Goal: Transaction & Acquisition: Purchase product/service

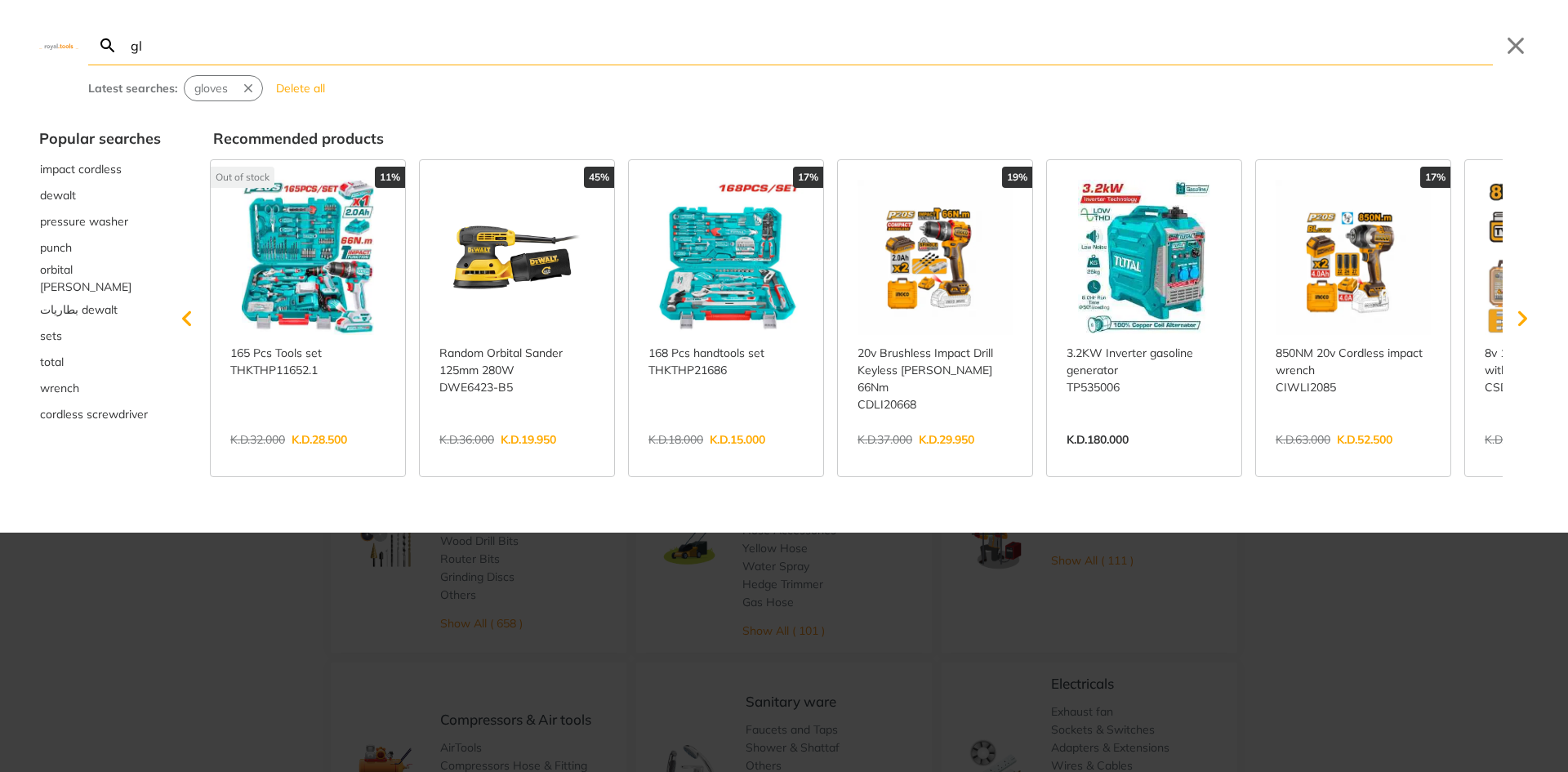
type input "gl"
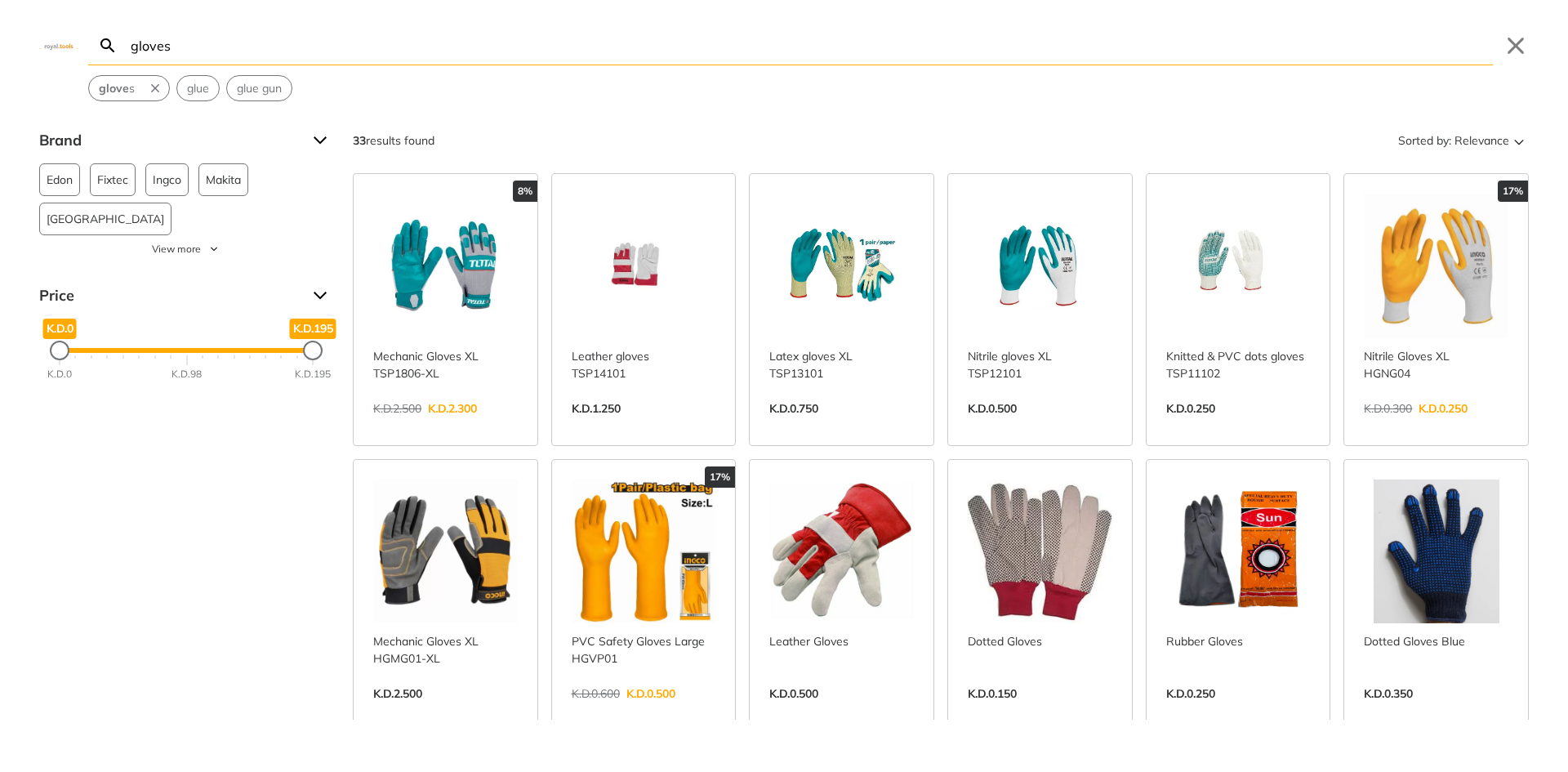
type input "gloves"
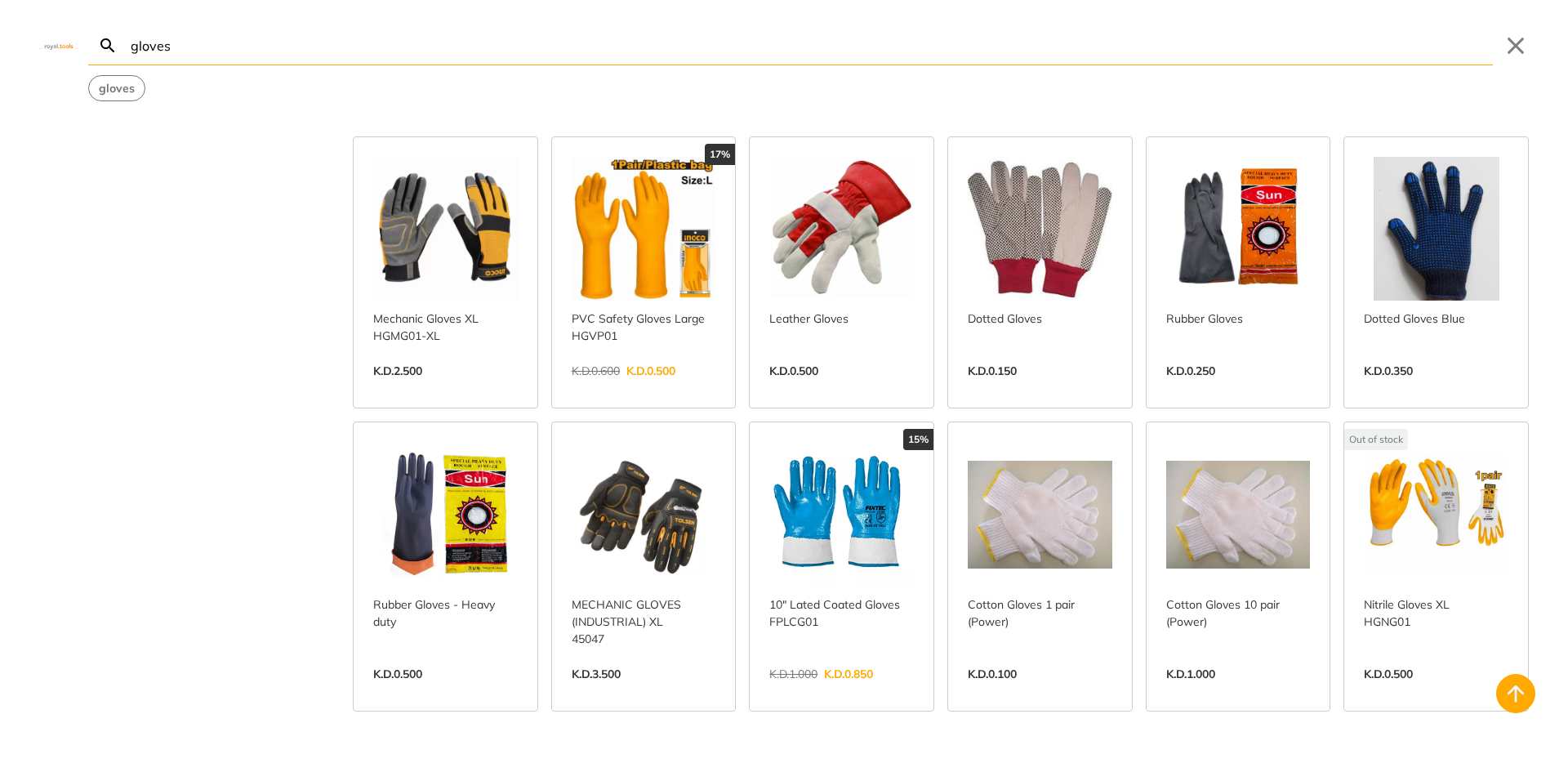
scroll to position [327, 0]
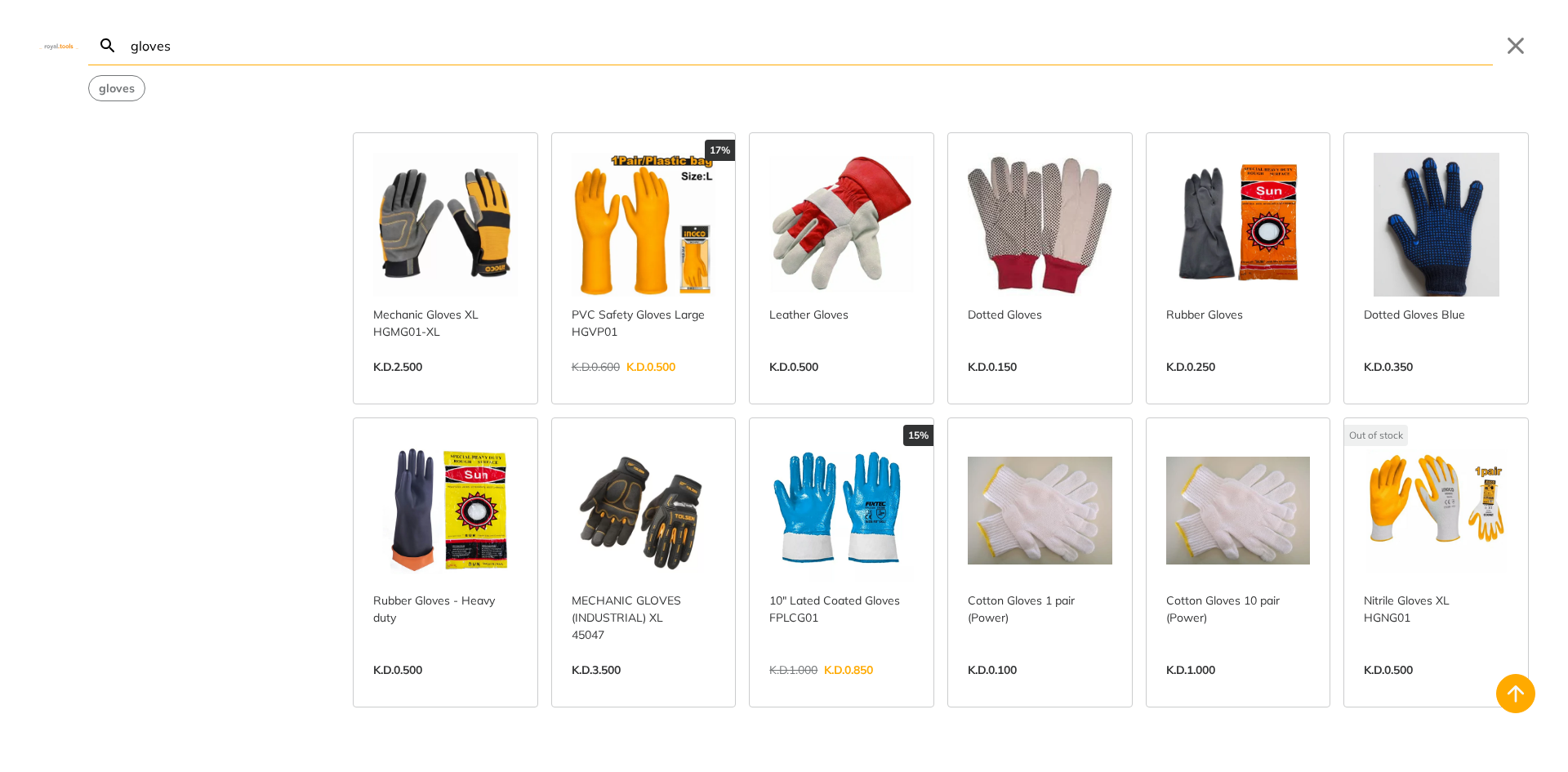
click at [650, 687] on link "View more →" at bounding box center [644, 687] width 145 height 0
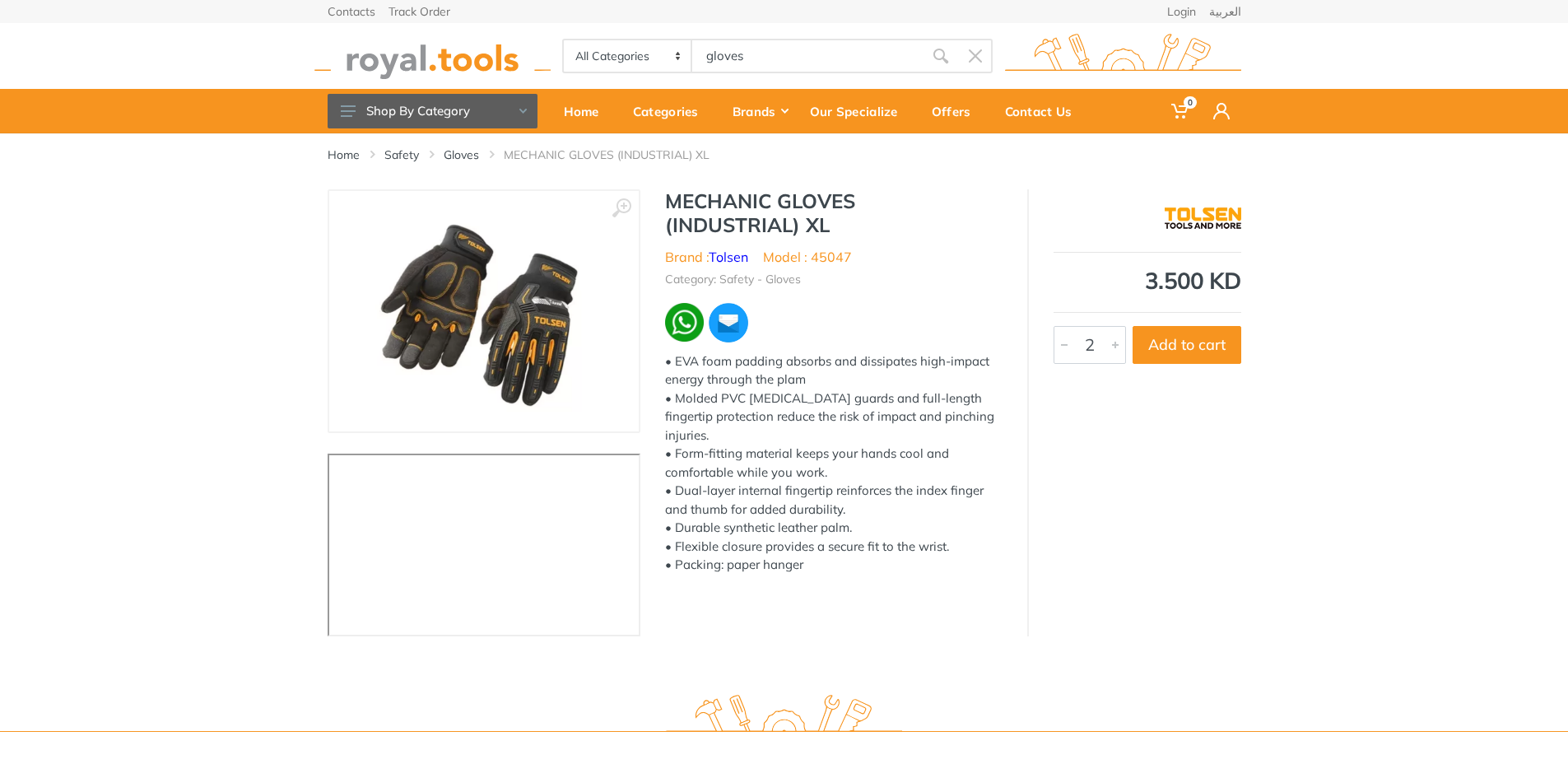
click at [1112, 346] on div at bounding box center [1115, 345] width 20 height 36
click at [1192, 348] on button "Add to cart" at bounding box center [1186, 345] width 108 height 38
type input "1"
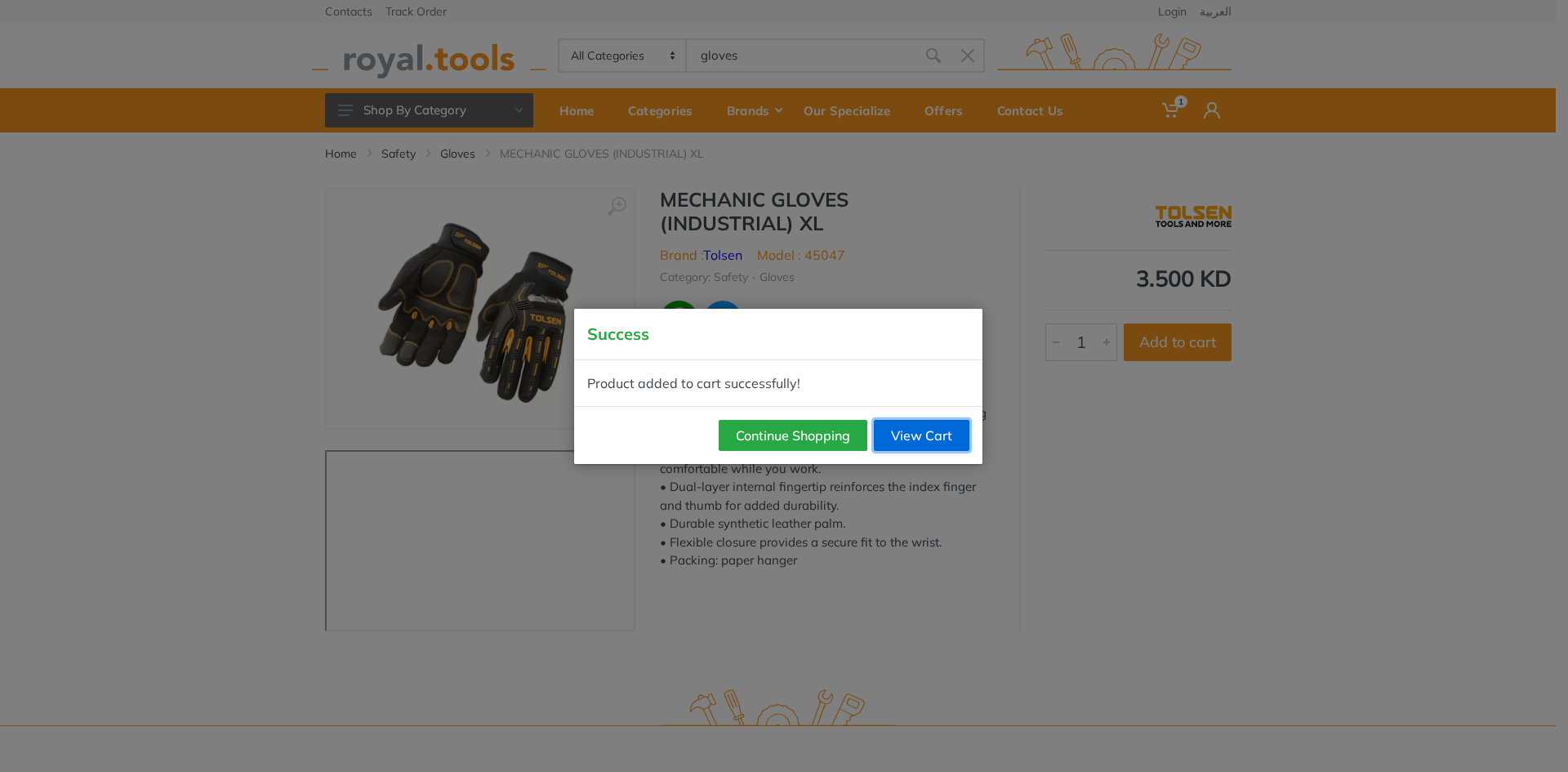
click at [916, 441] on link "View Cart" at bounding box center [921, 435] width 95 height 31
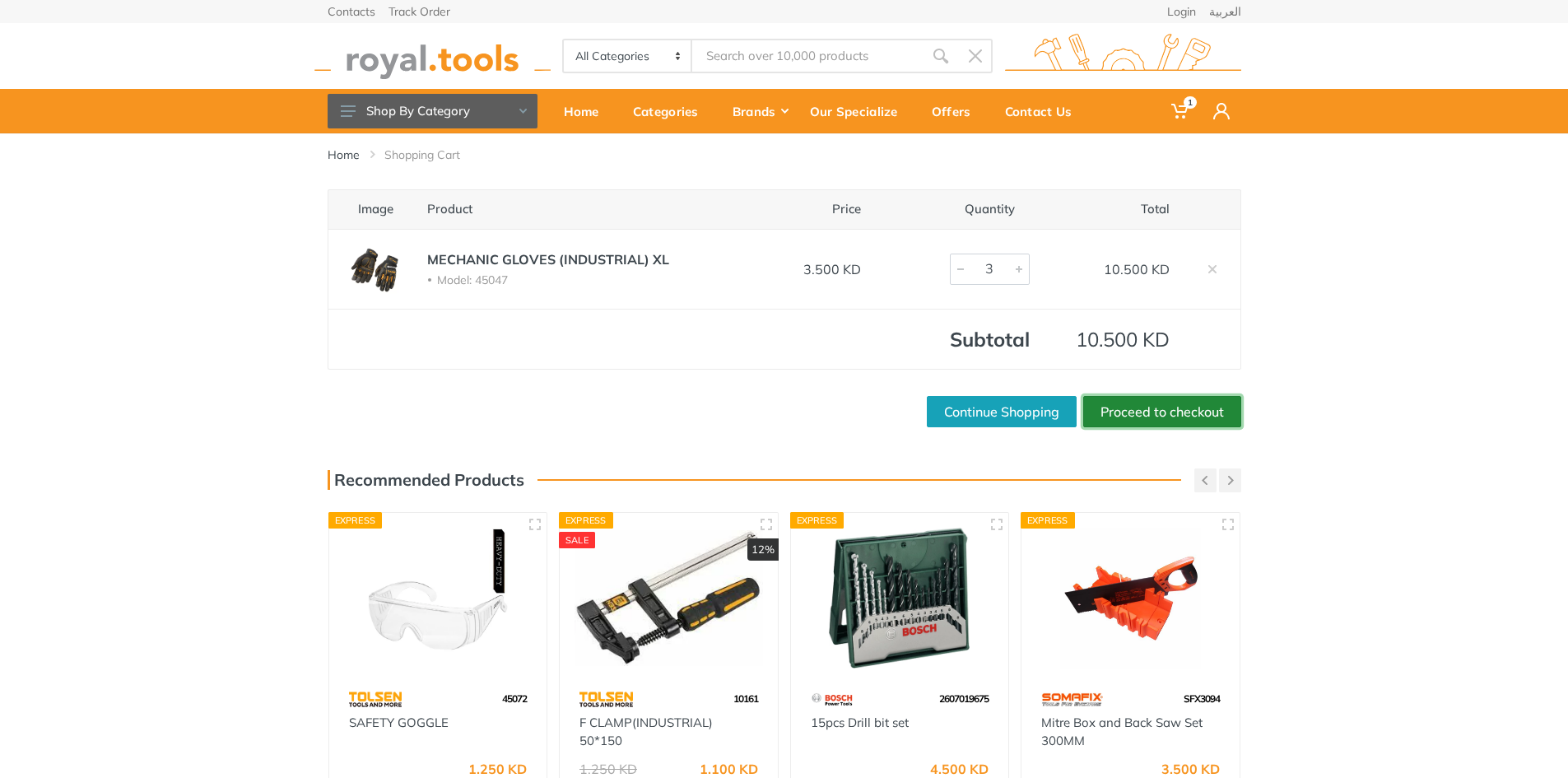
click at [1120, 410] on link "Proceed to checkout" at bounding box center [1162, 411] width 158 height 31
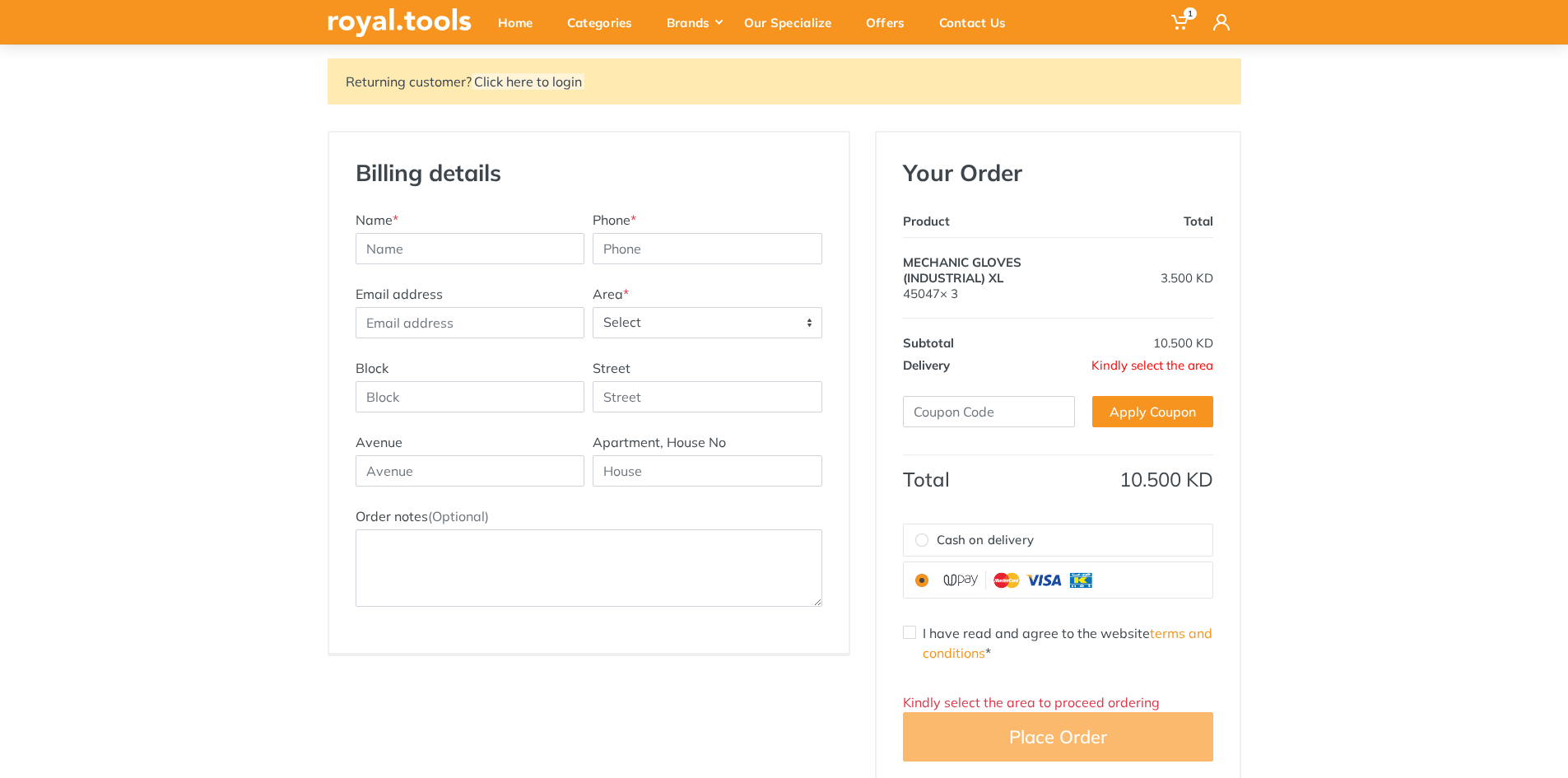
scroll to position [165, 0]
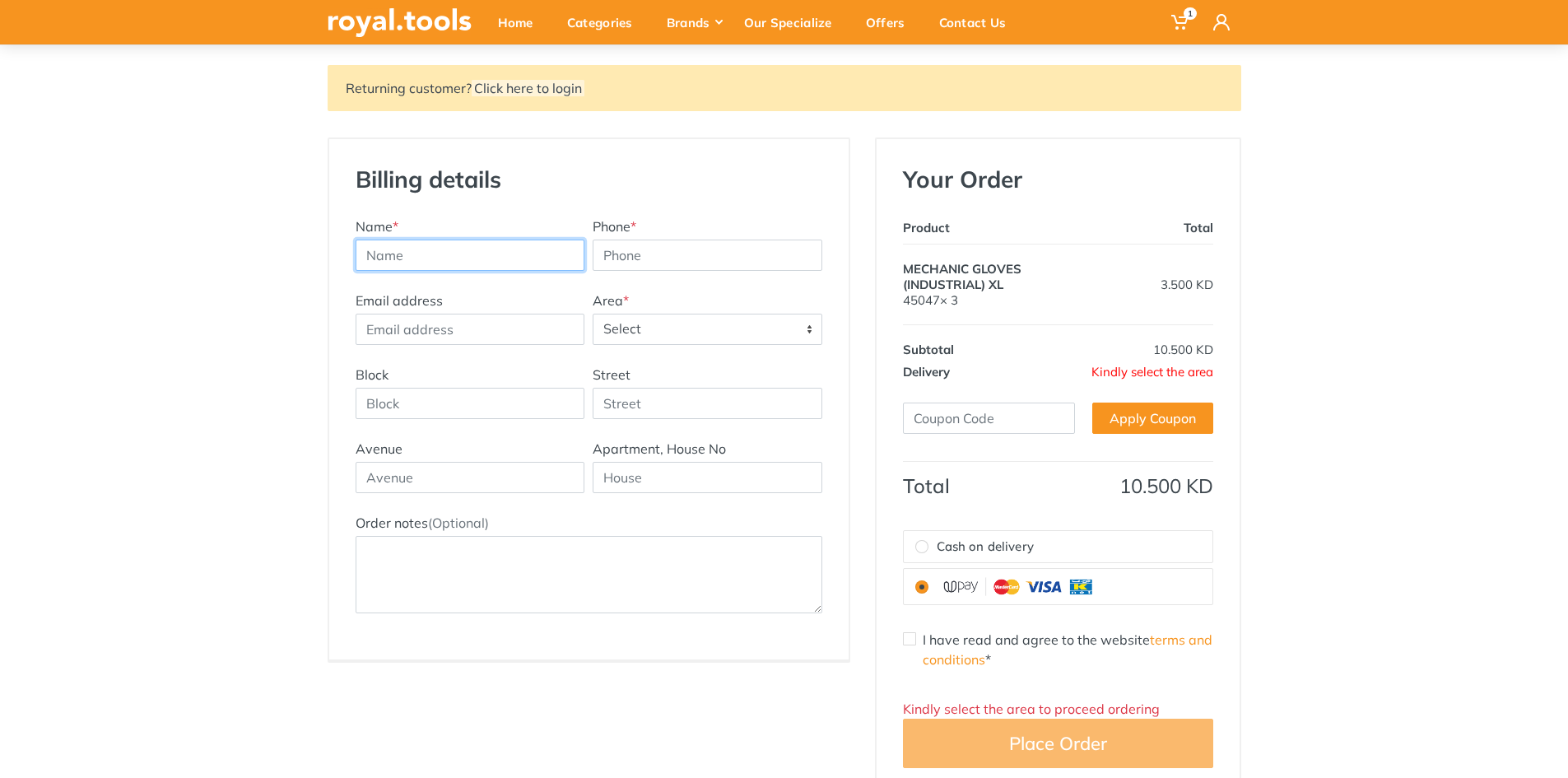
click at [473, 257] on input "text" at bounding box center [471, 254] width 230 height 31
type input "Yacoubraj"
click at [669, 251] on input "Phone *" at bounding box center [707, 254] width 230 height 31
click at [412, 330] on input "Email address" at bounding box center [471, 329] width 230 height 31
type input "raju@argholding.com"
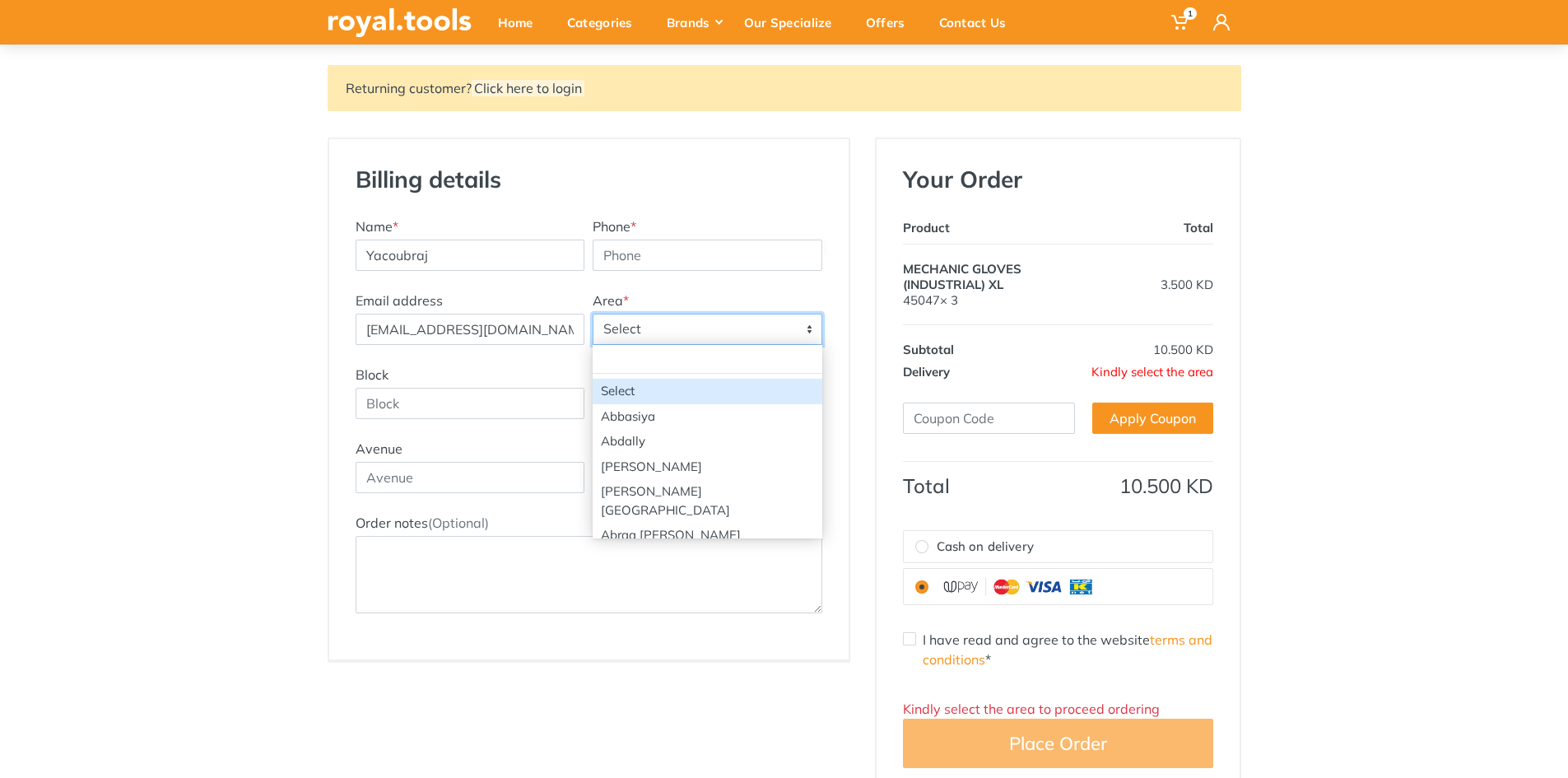
click at [632, 331] on span "Select" at bounding box center [707, 329] width 228 height 29
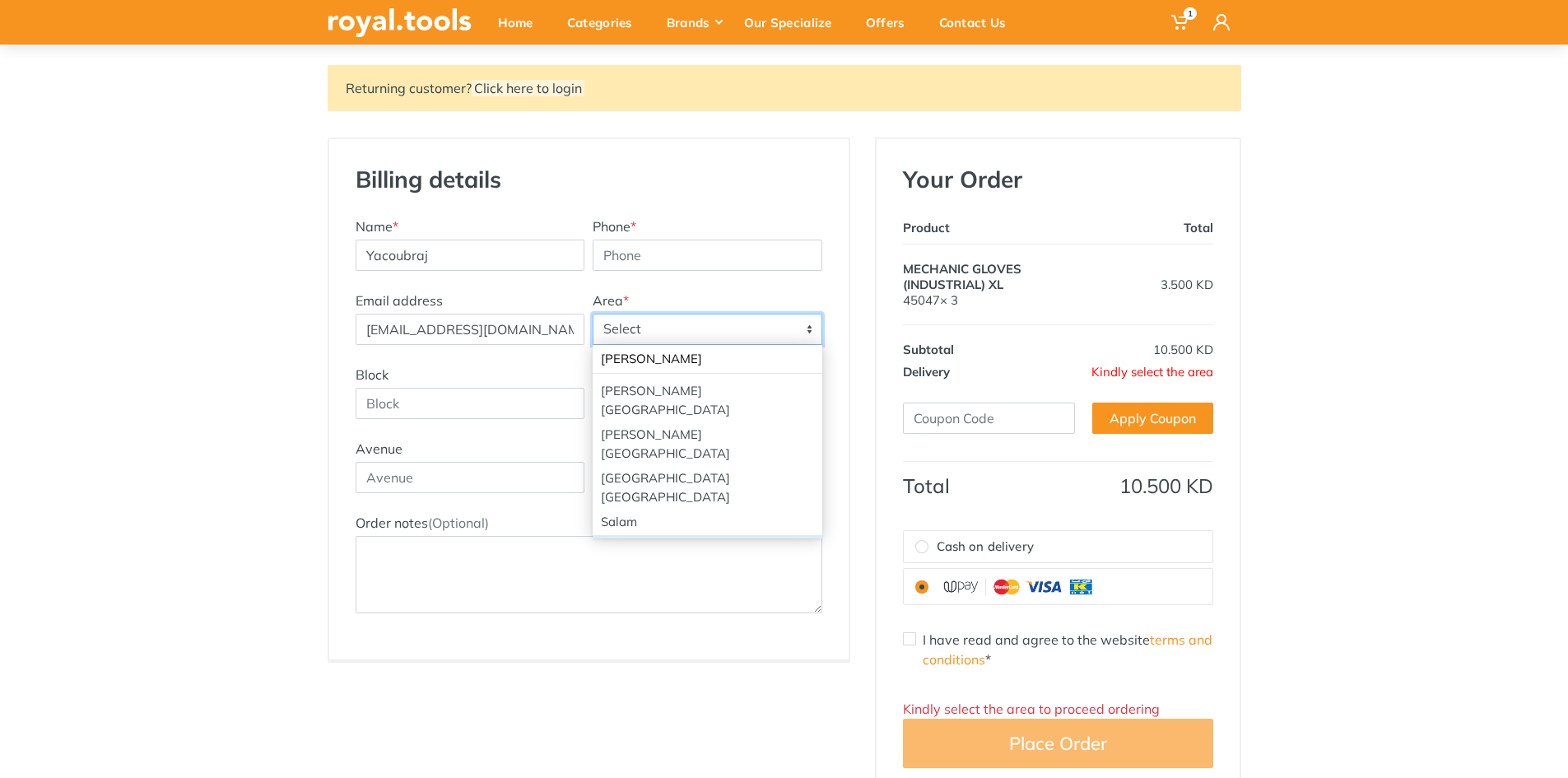
type input "sal"
select select "2"
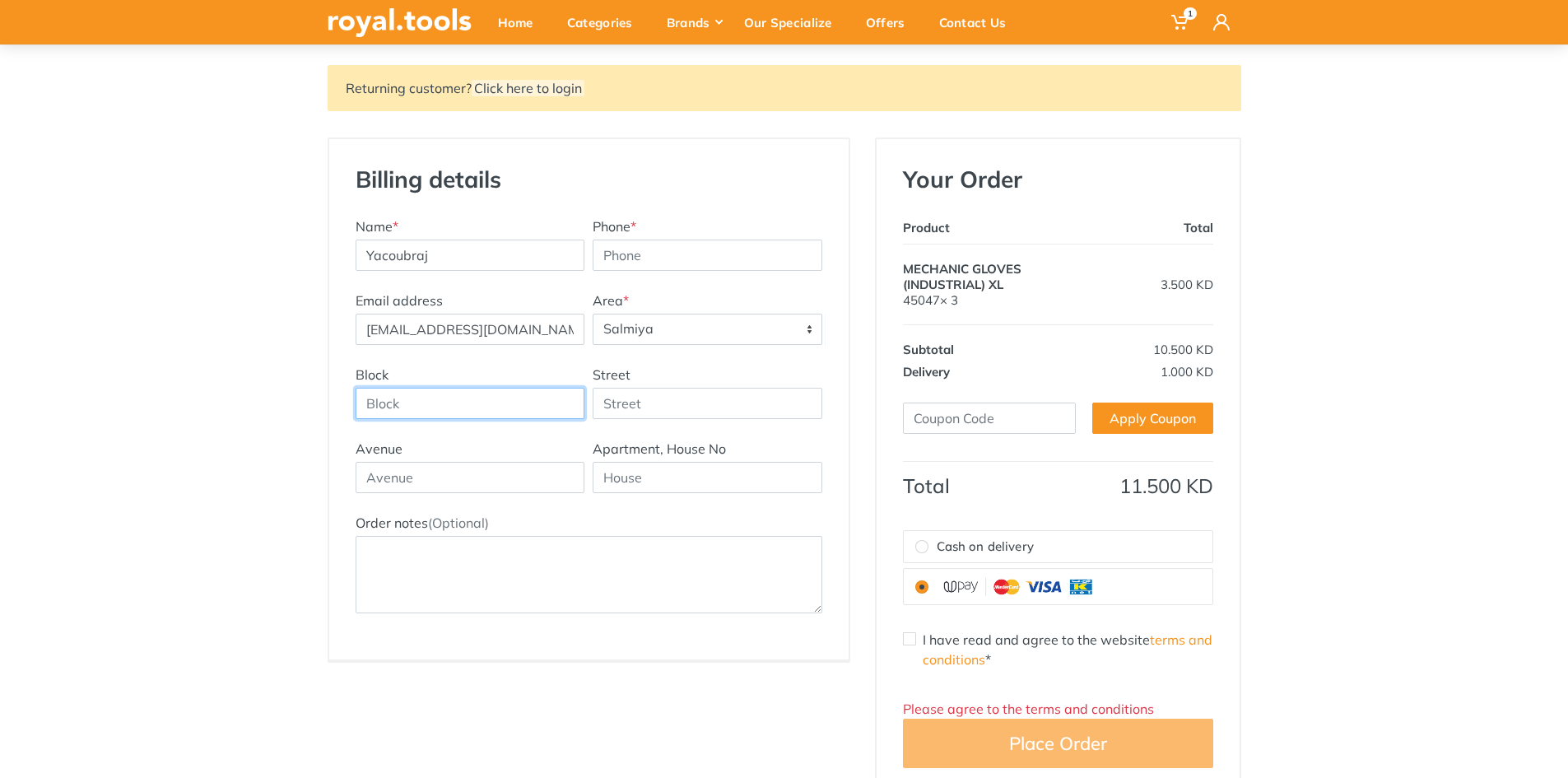
click at [412, 400] on input "Block" at bounding box center [471, 403] width 230 height 31
type input "4"
click at [634, 384] on div "Street" at bounding box center [707, 392] width 238 height 55
click at [639, 397] on input "Street" at bounding box center [707, 403] width 230 height 31
type input "Salem Al Mubarak"
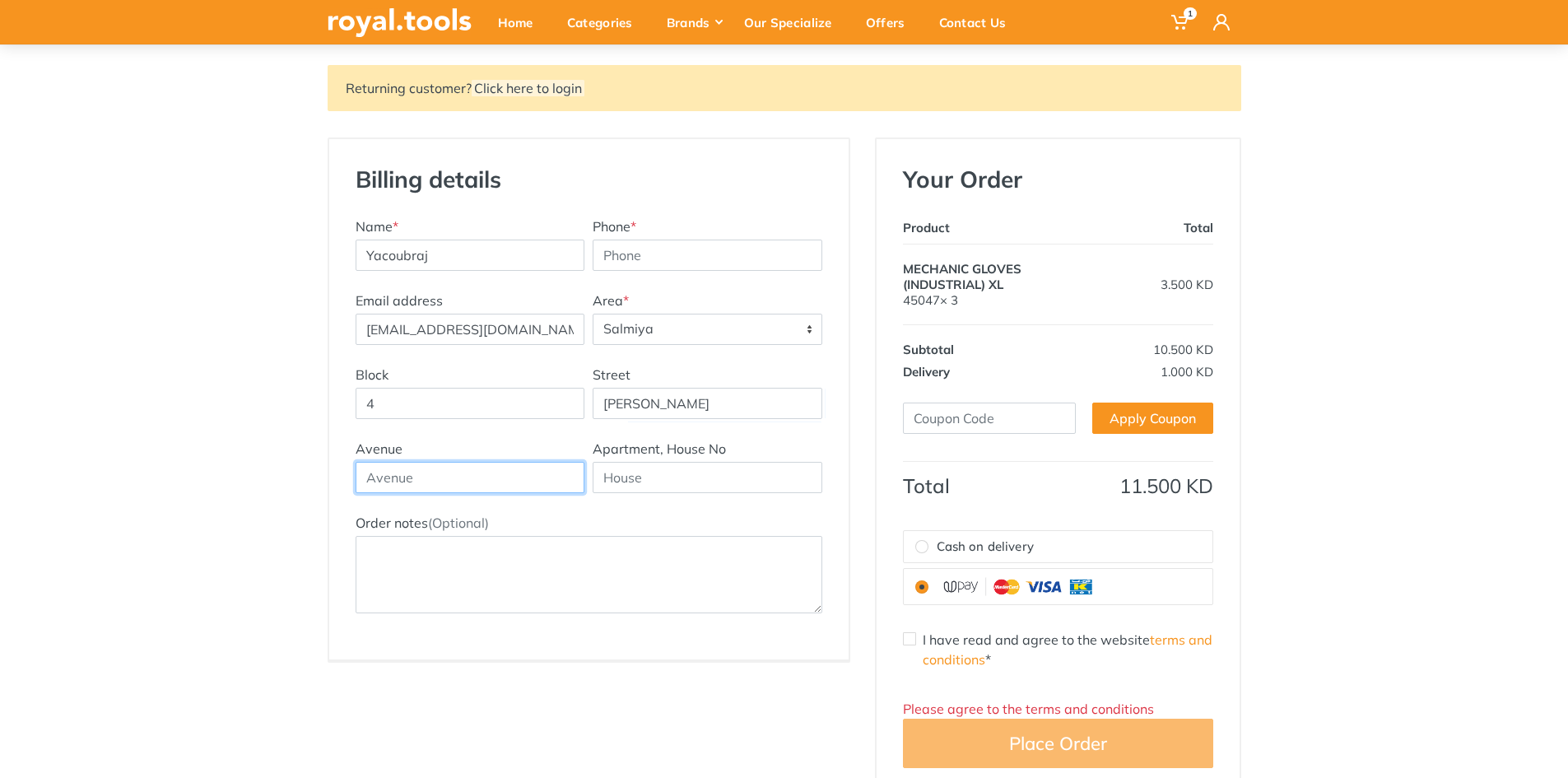
click at [413, 476] on input "text" at bounding box center [471, 477] width 230 height 31
click at [661, 459] on div "Apartment, House No" at bounding box center [707, 466] width 238 height 55
click at [656, 478] on input "text" at bounding box center [707, 477] width 230 height 31
type input "Zahra Complex"
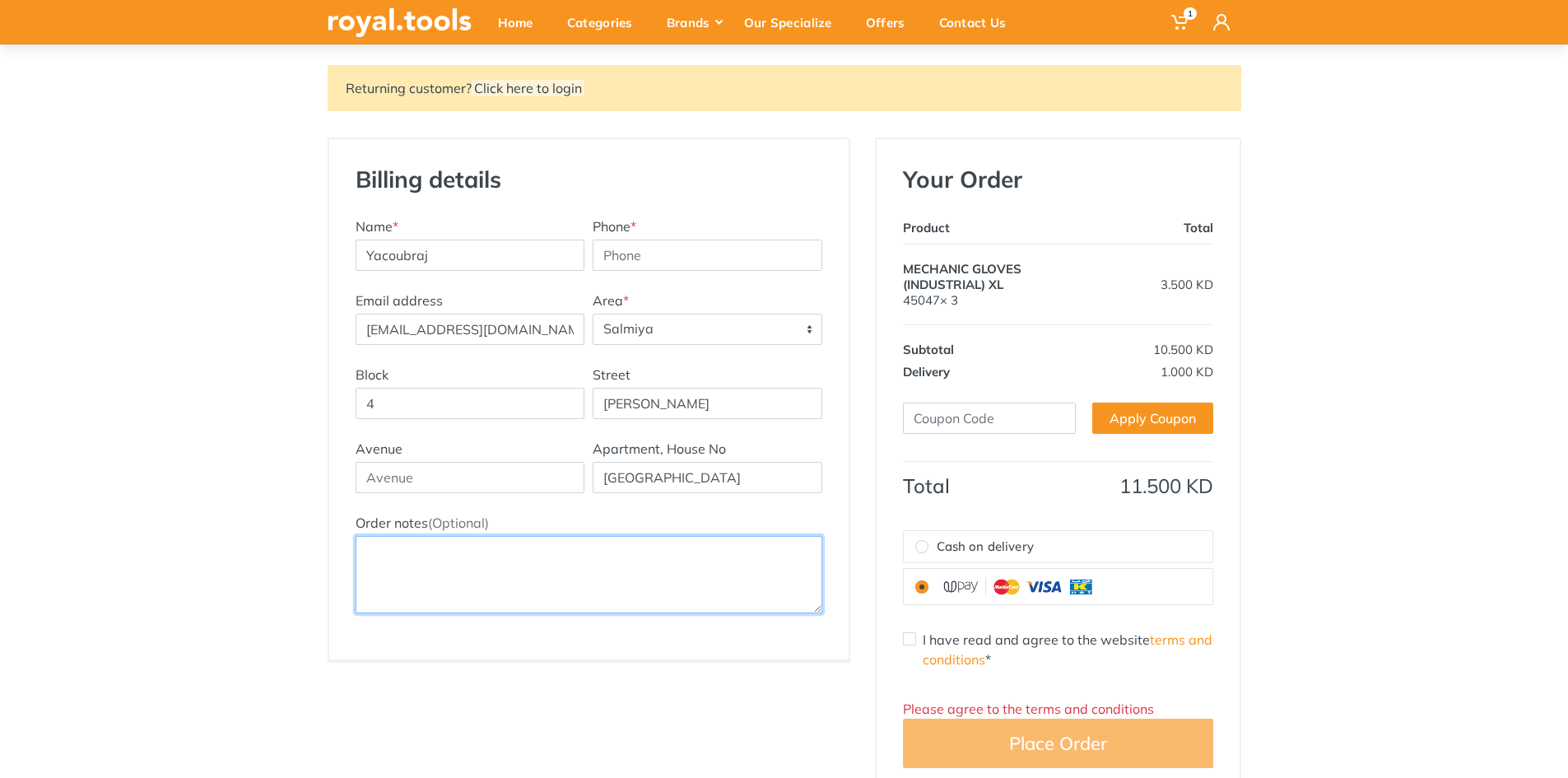
click at [547, 555] on textarea "Order notes (Optional)" at bounding box center [589, 575] width 466 height 77
click at [532, 549] on textarea "Order notes (Optional)" at bounding box center [589, 575] width 466 height 77
type textarea "Floor 5, ARG Office"
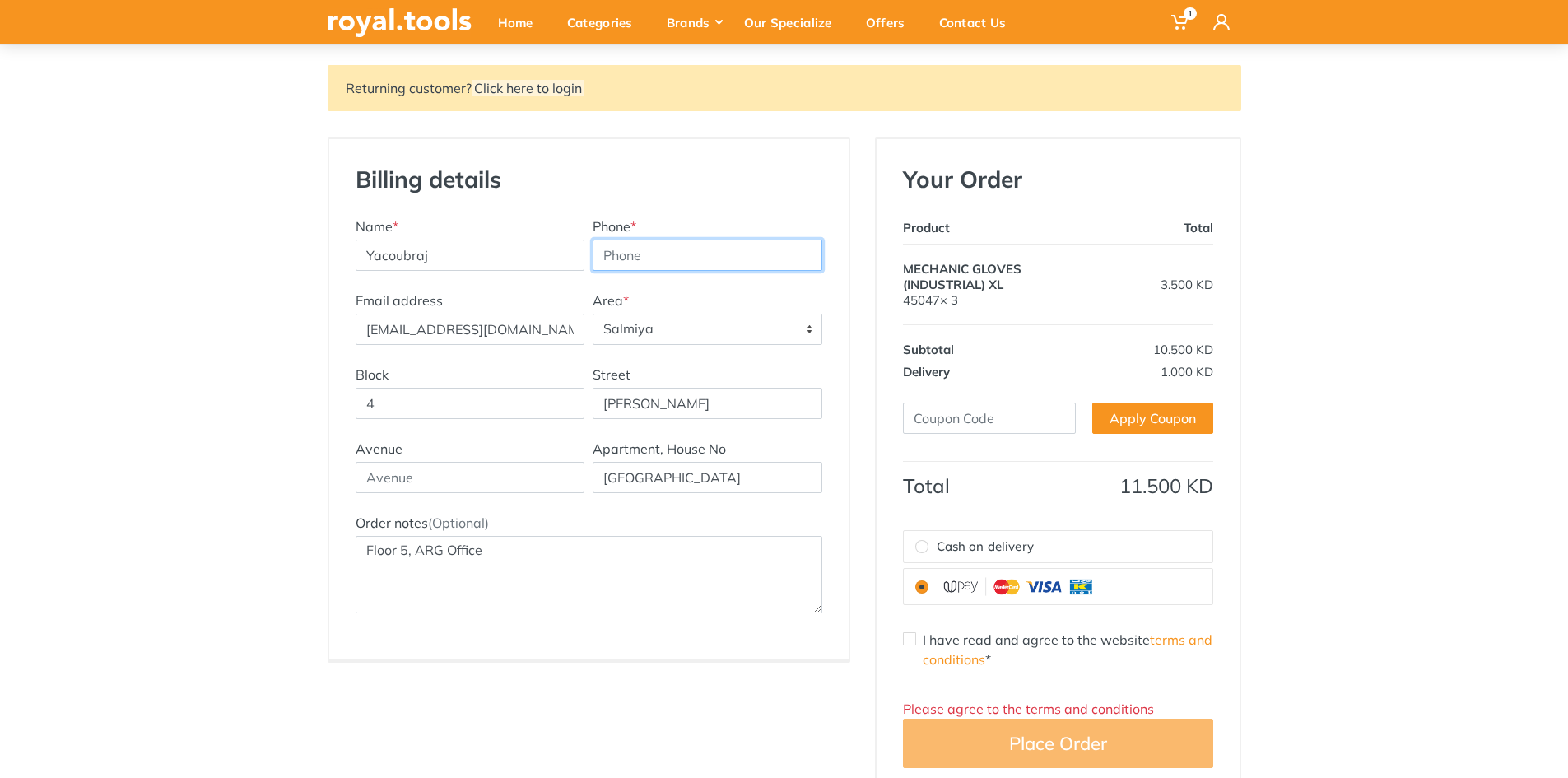
click at [656, 240] on input "Phone *" at bounding box center [707, 254] width 230 height 31
type input "65046655"
click at [1285, 281] on div "Returning customer? Click here to login Billing details New Address Name * Yaco…" at bounding box center [784, 430] width 1568 height 731
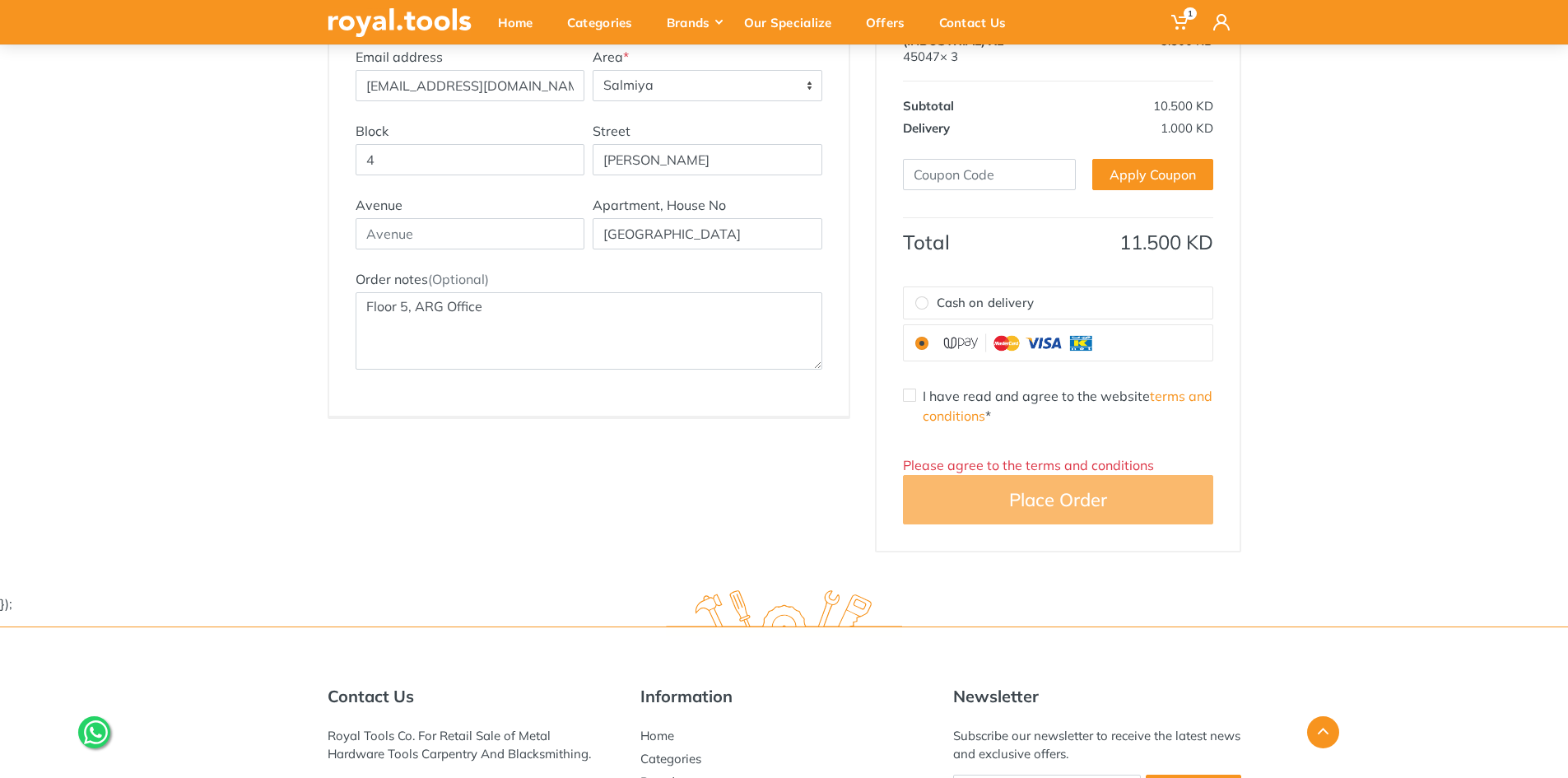
scroll to position [412, 0]
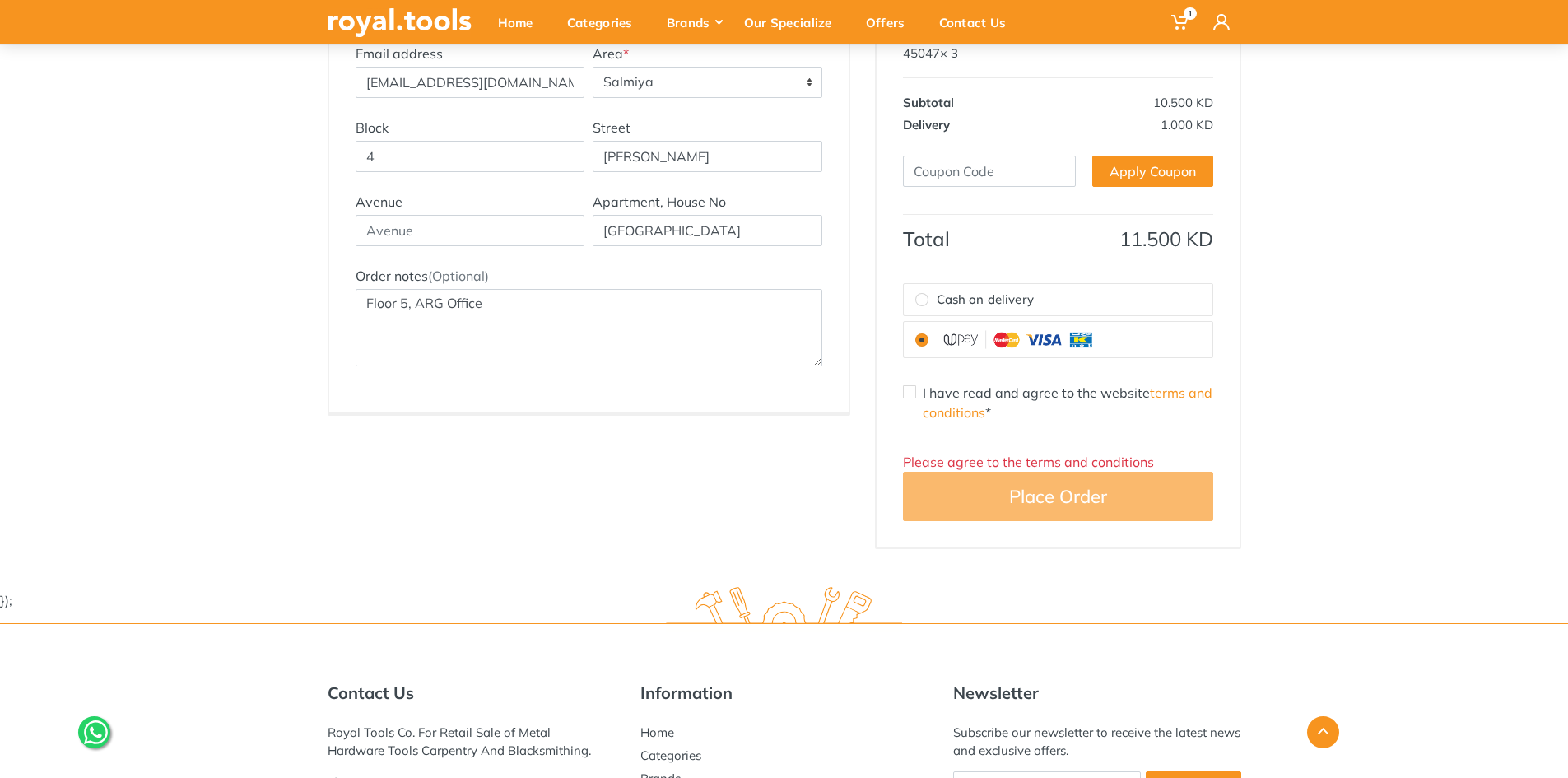
click at [935, 300] on label "Cash on delivery" at bounding box center [1058, 300] width 309 height 32
click at [929, 300] on input "Cash on delivery" at bounding box center [922, 300] width 13 height 13
radio input "true"
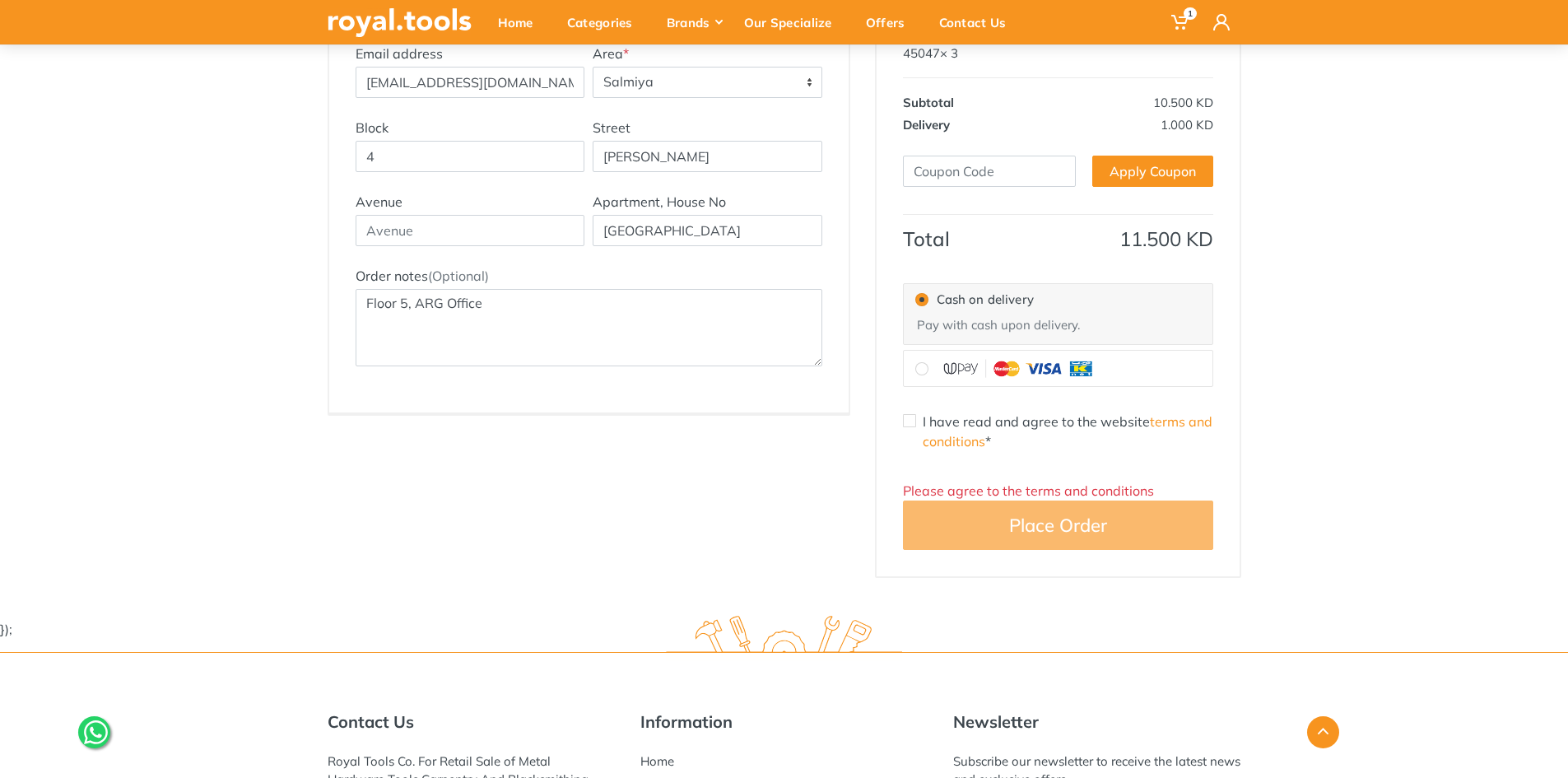
click at [905, 421] on input "I have read and agree to the website terms and conditions *" at bounding box center [910, 421] width 13 height 13
checkbox input "true"
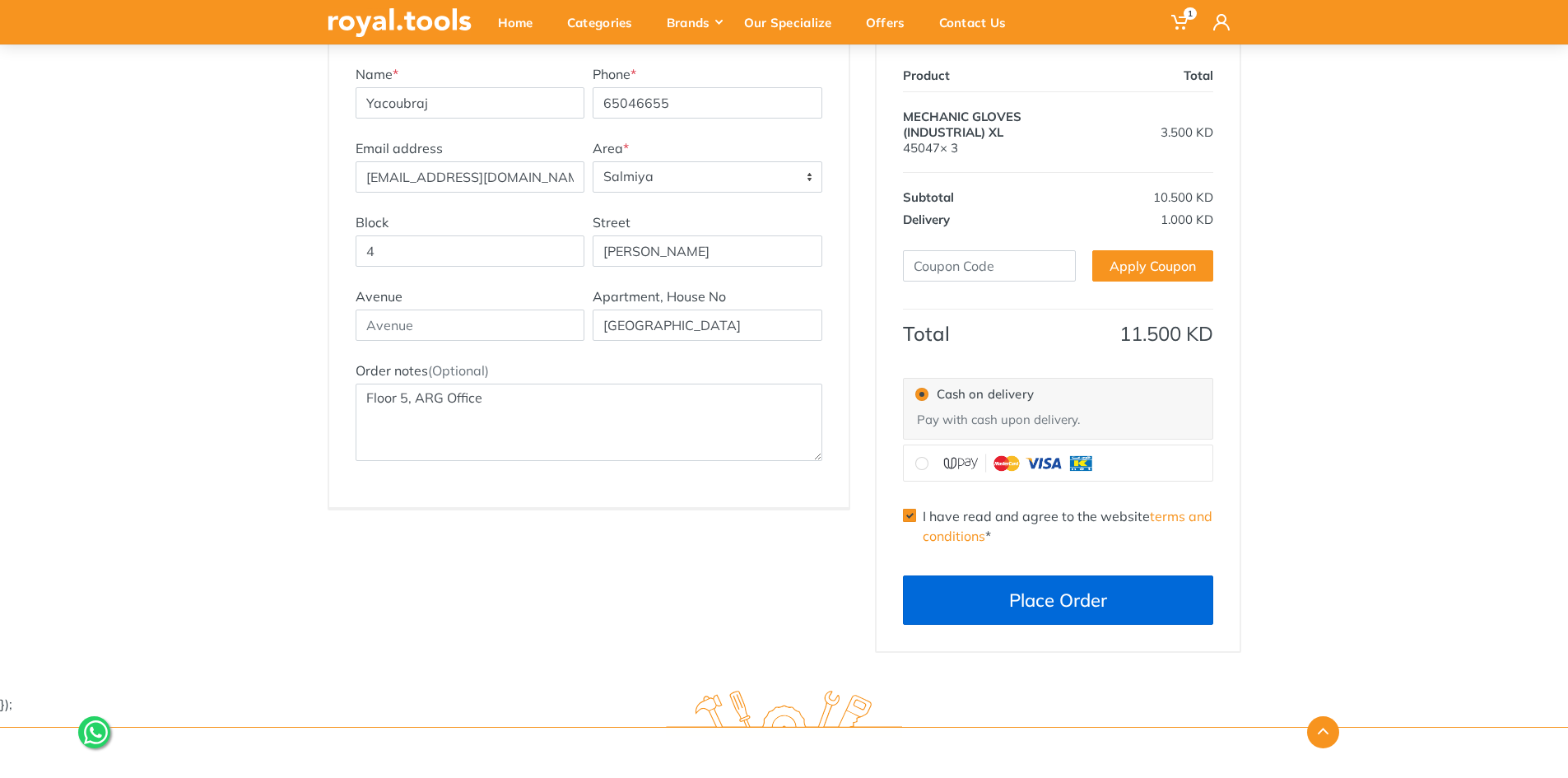
scroll to position [330, 0]
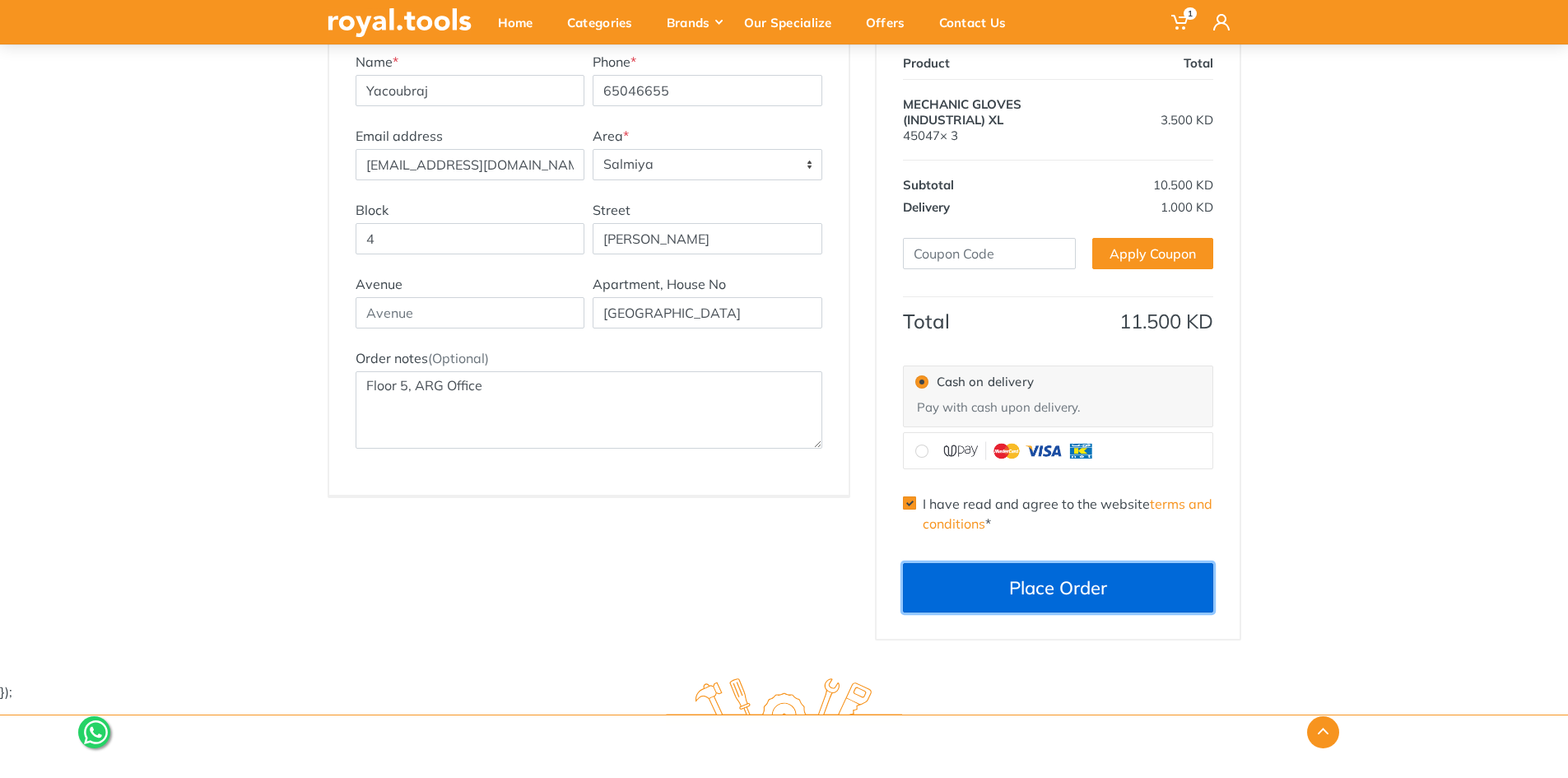
click at [1041, 591] on button "Place Order" at bounding box center [1058, 588] width 310 height 49
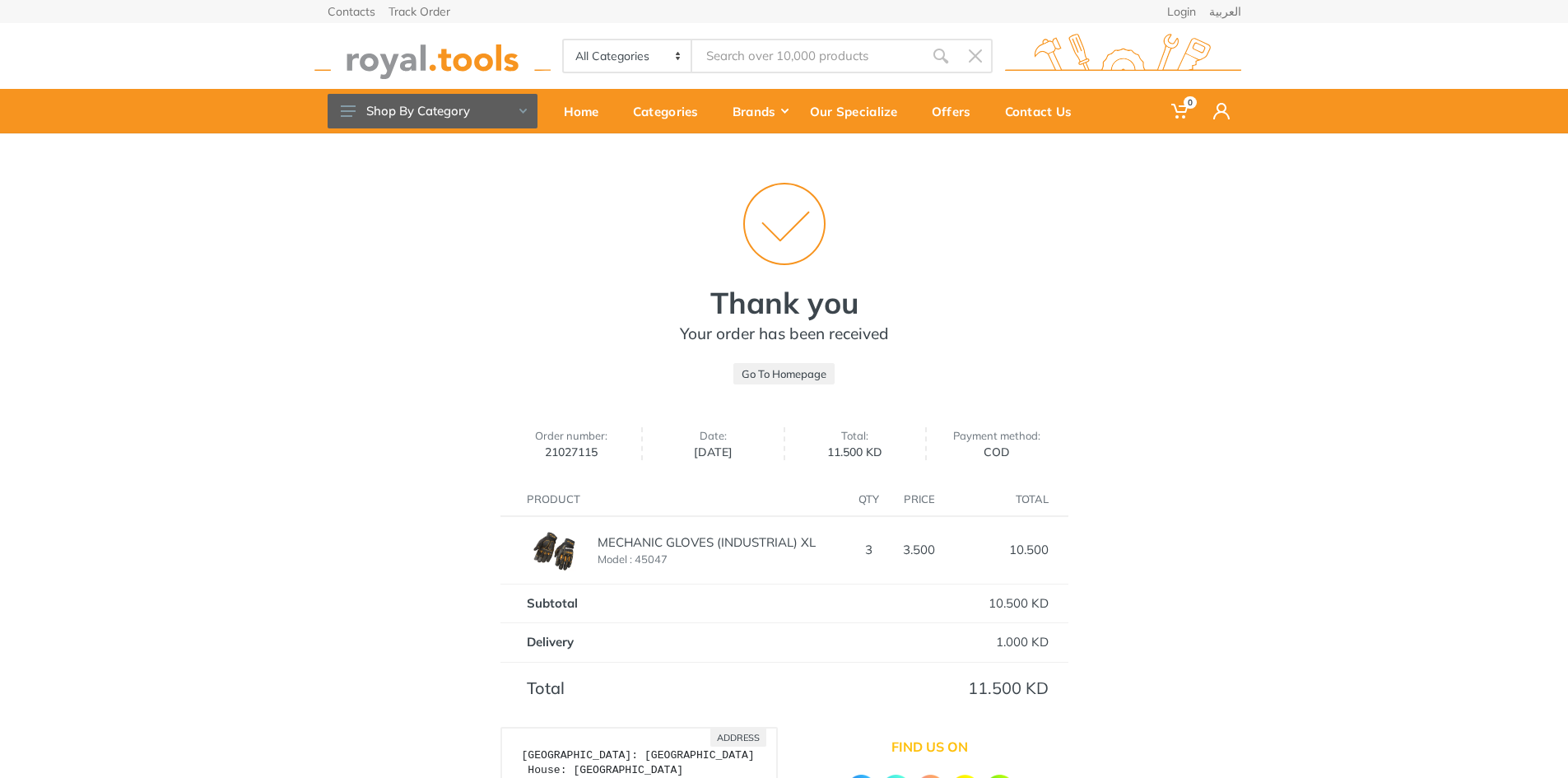
click at [452, 50] on img at bounding box center [432, 57] width 236 height 45
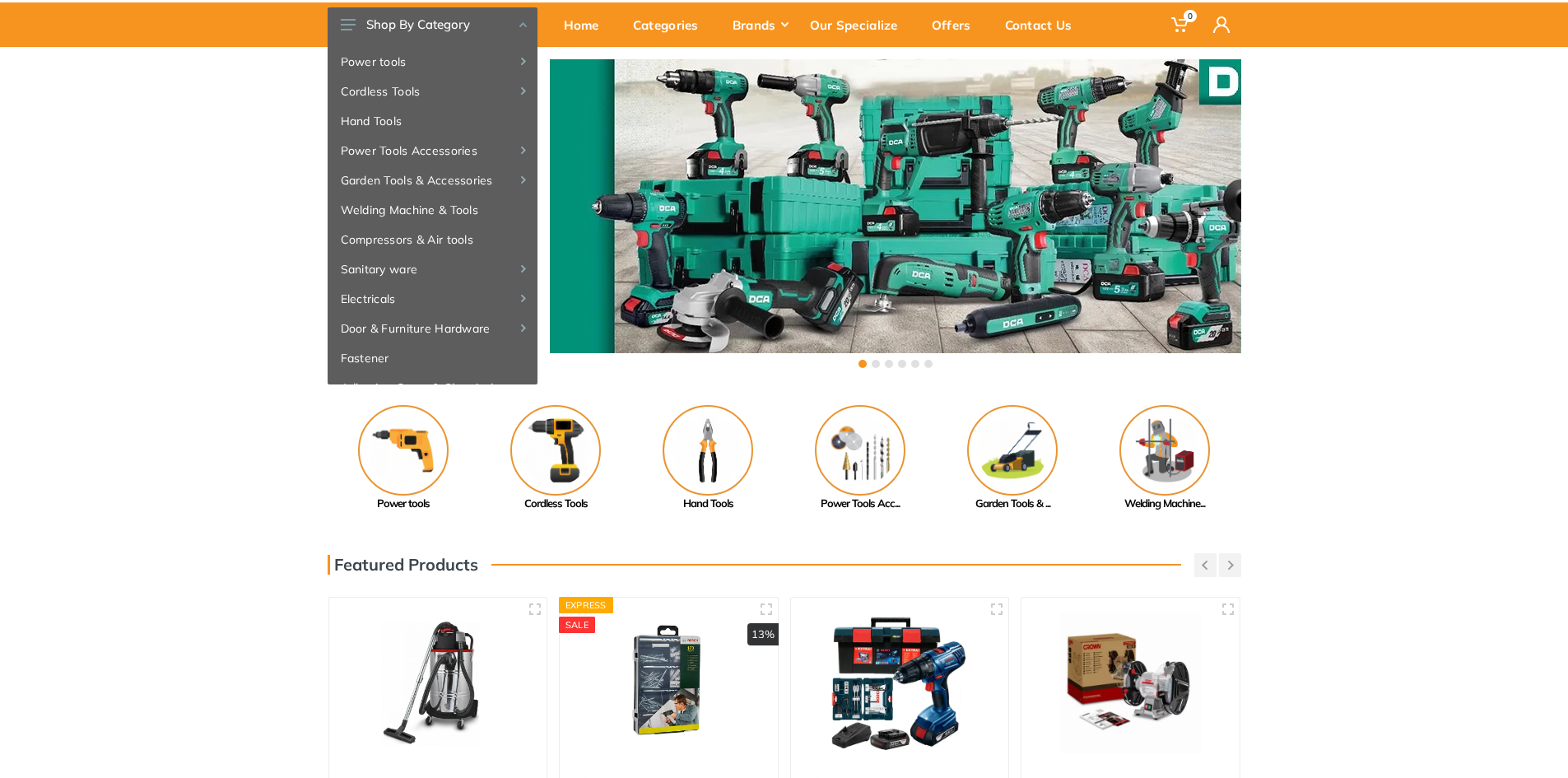
scroll to position [82, 0]
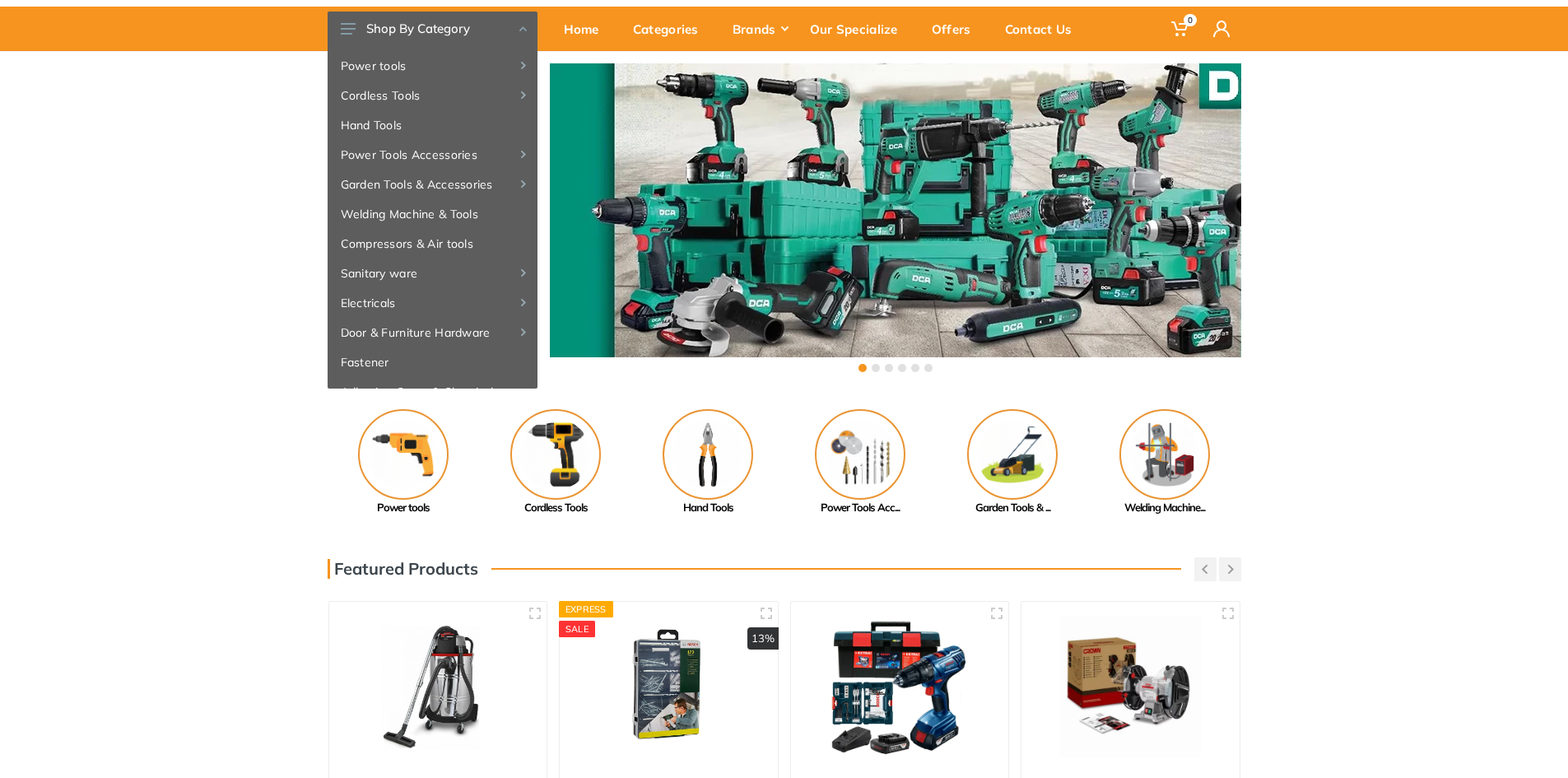
click at [143, 198] on div "‹ ›" at bounding box center [784, 219] width 1568 height 337
click at [516, 26] on button "Shop By Category" at bounding box center [432, 28] width 210 height 35
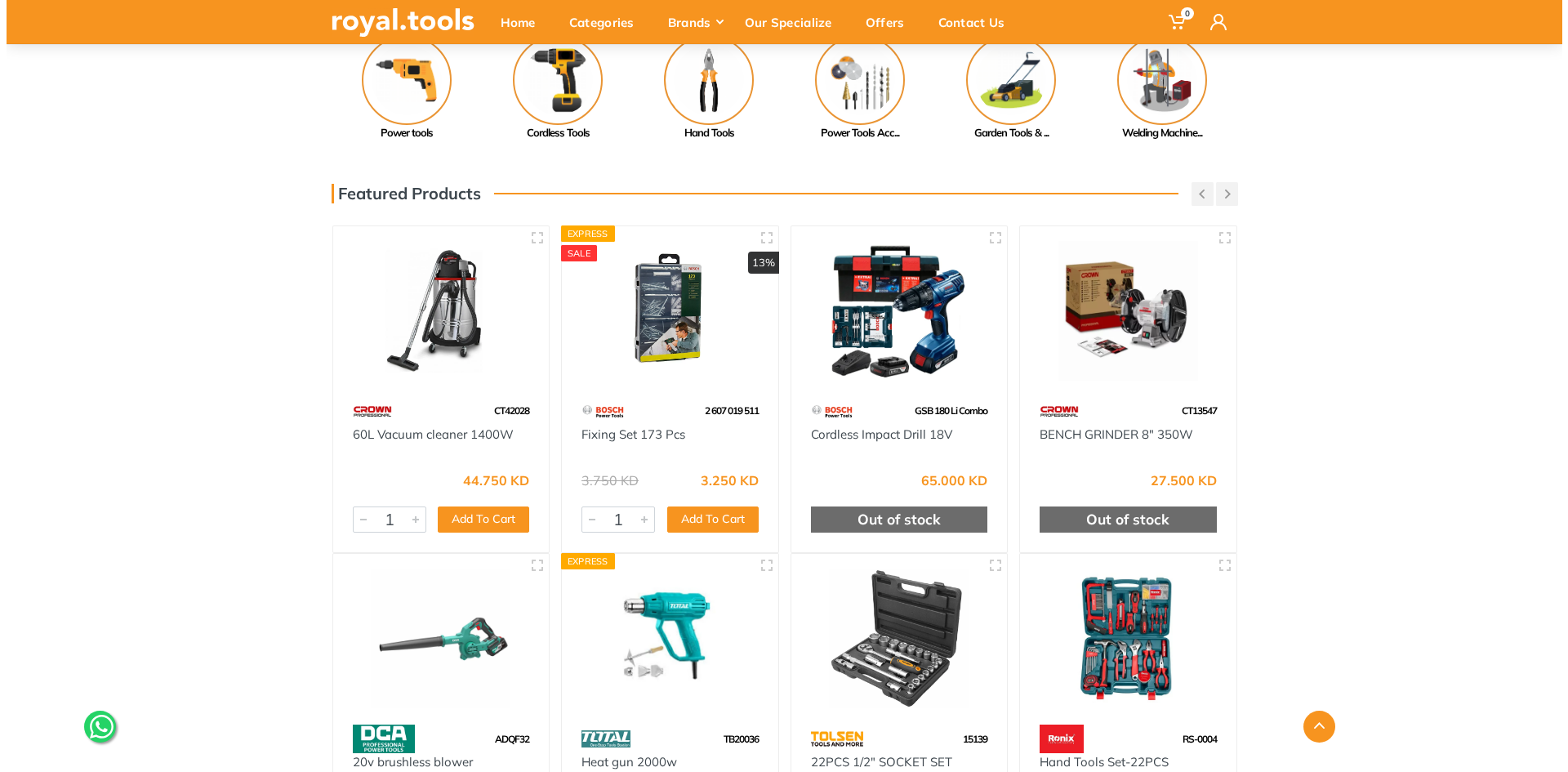
scroll to position [0, 0]
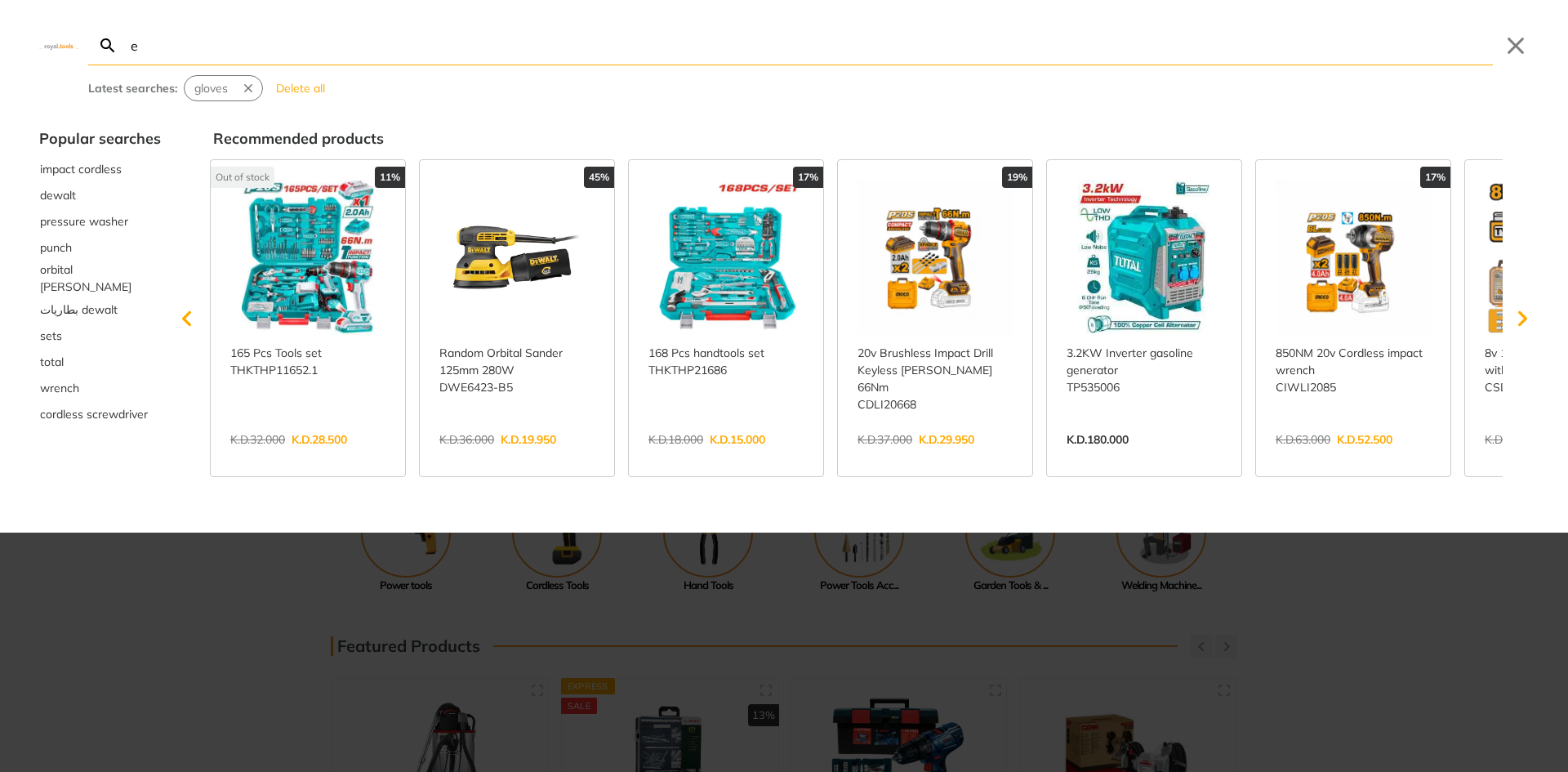
type input "e"
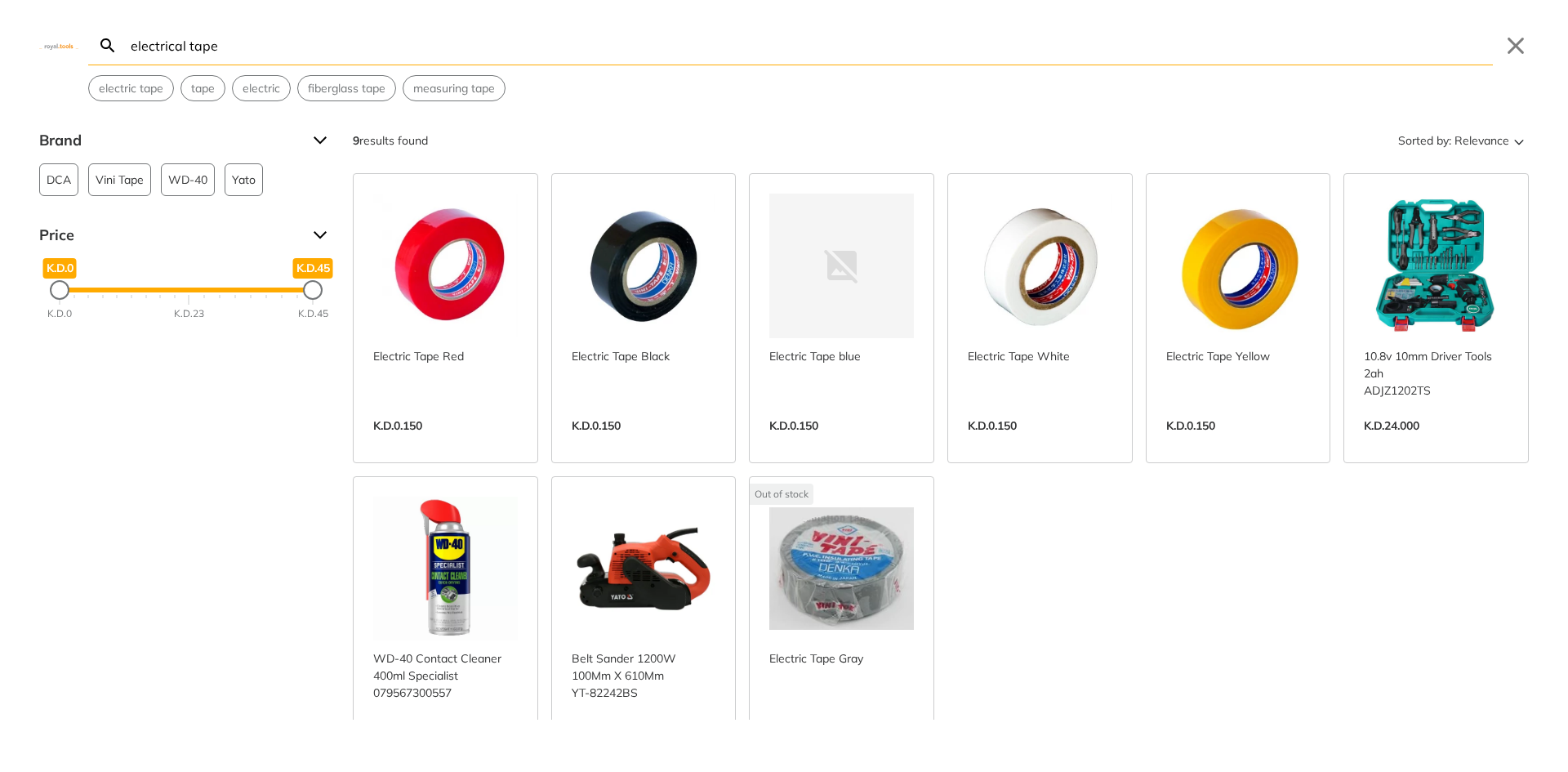
type input "electrical tape"
click at [629, 443] on link "View more →" at bounding box center [644, 443] width 145 height 0
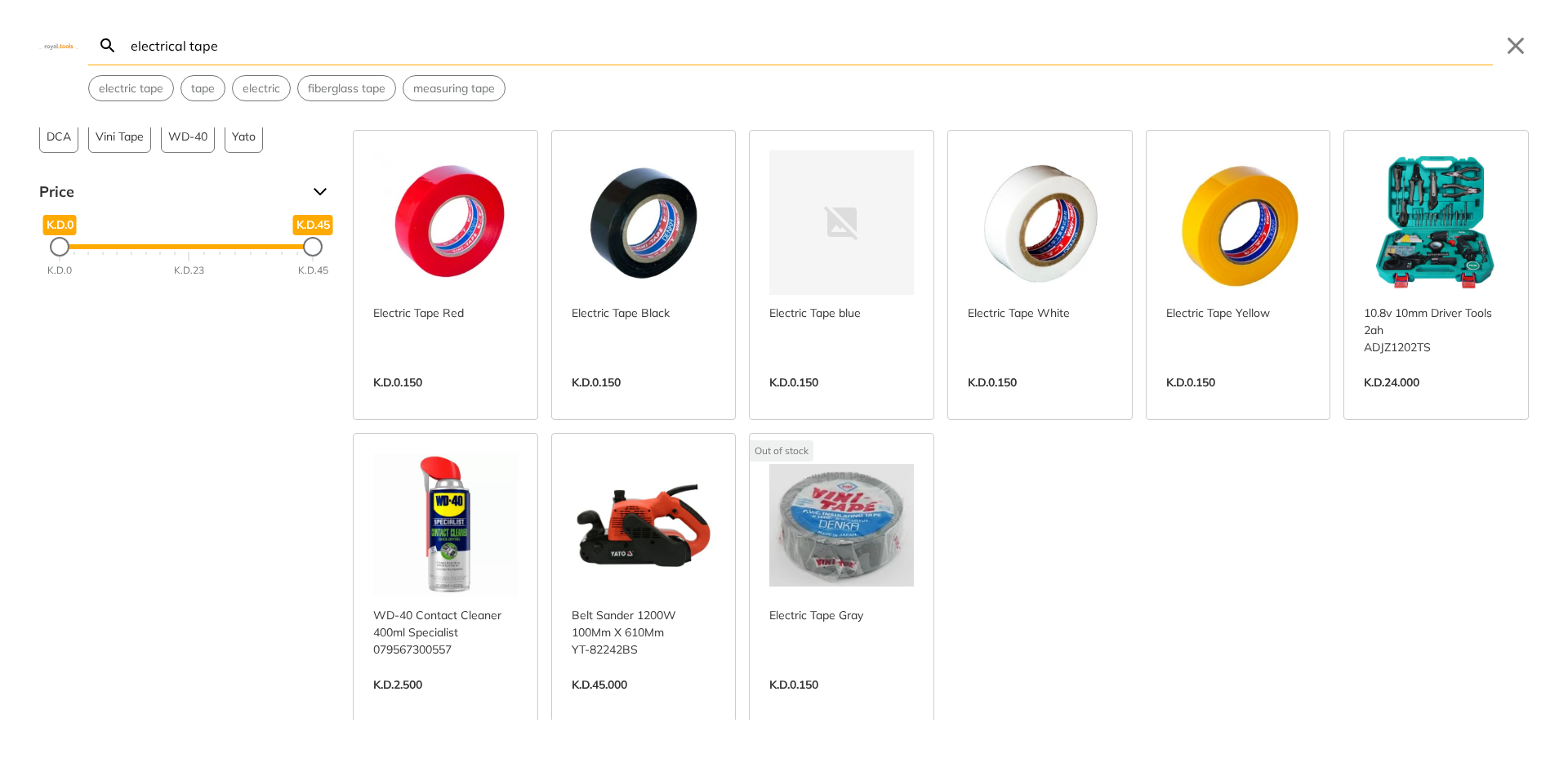
scroll to position [164, 0]
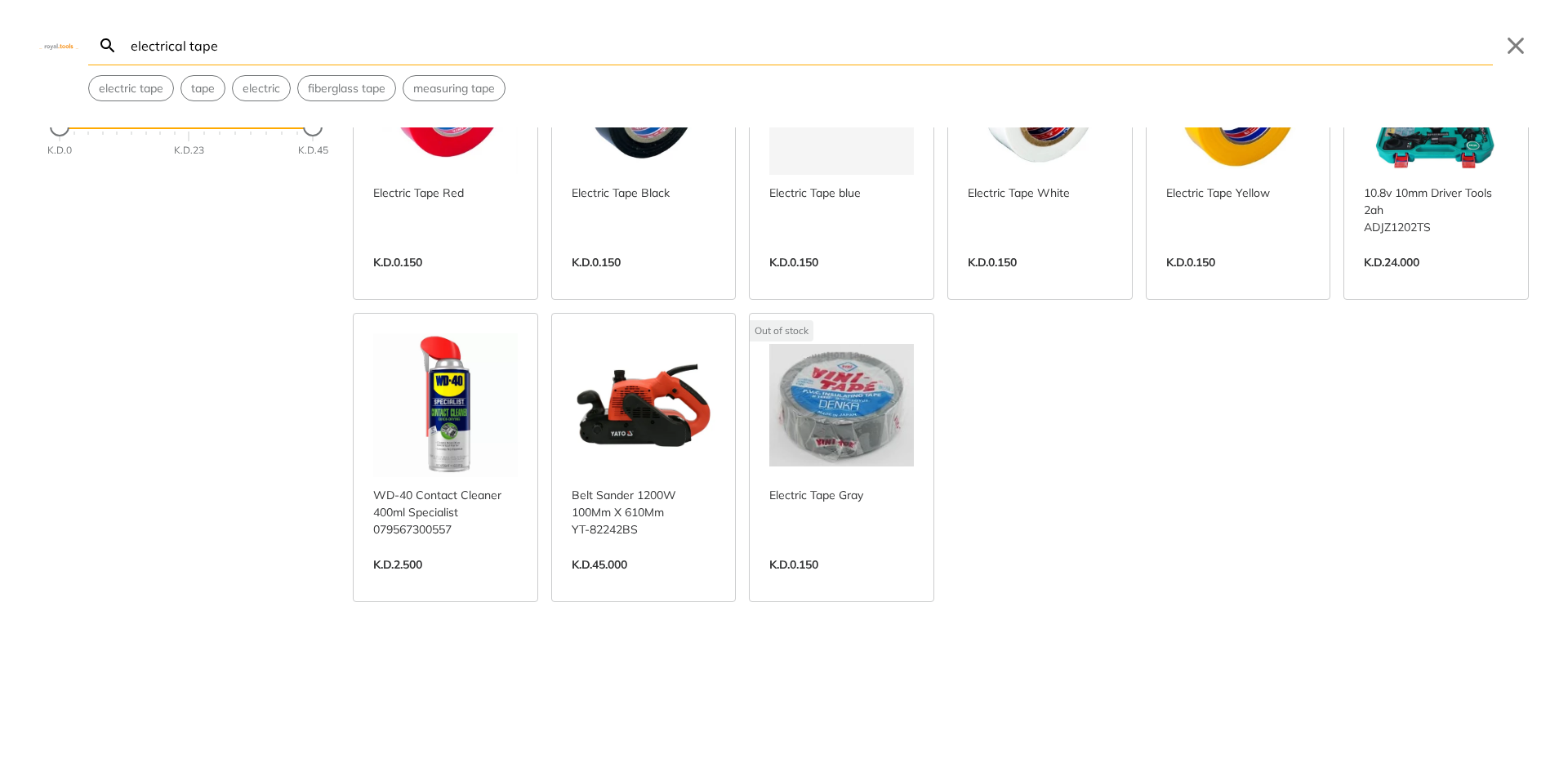
click at [456, 581] on link "View more →" at bounding box center [445, 581] width 145 height 0
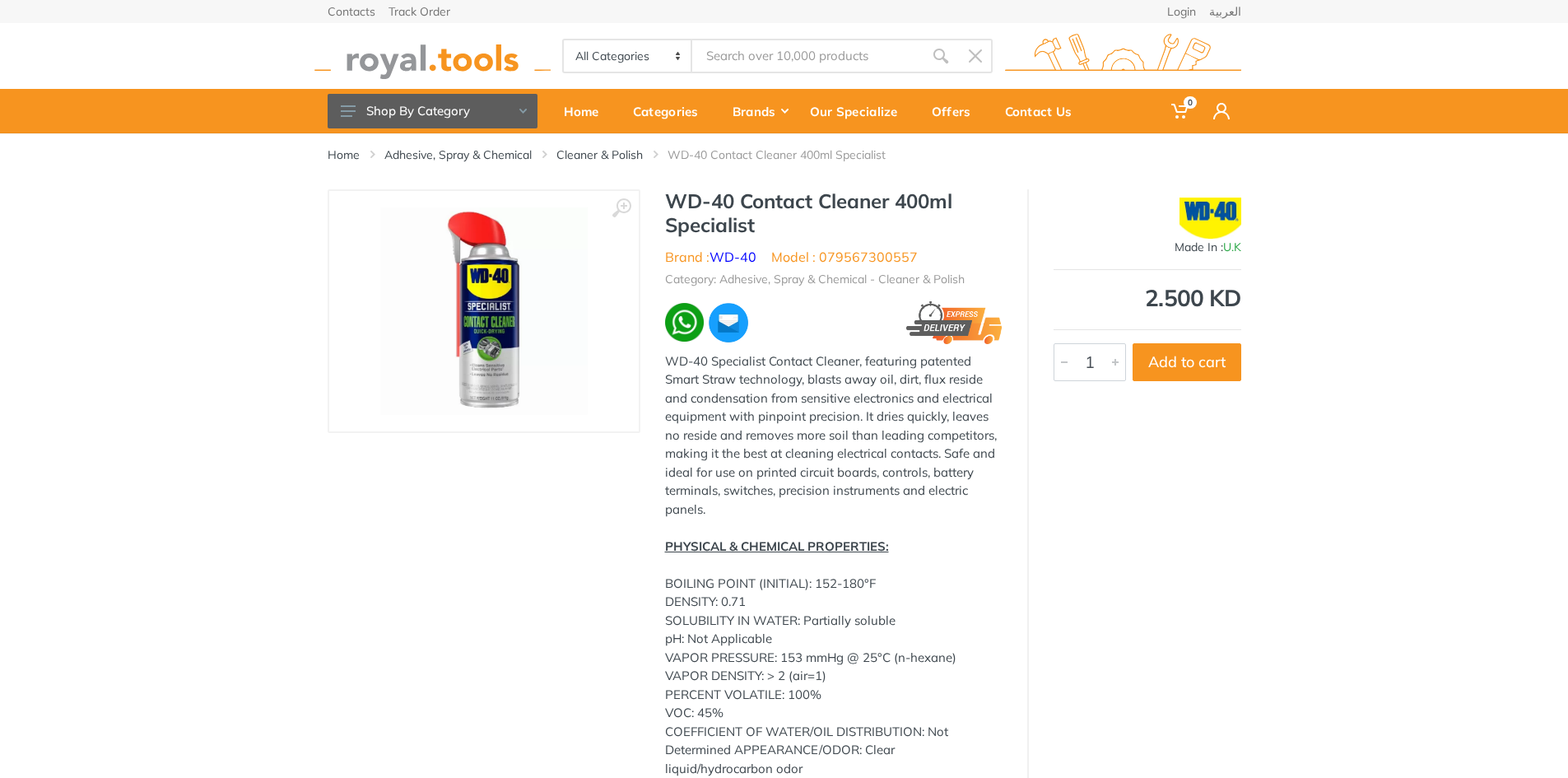
type input "electrical tape"
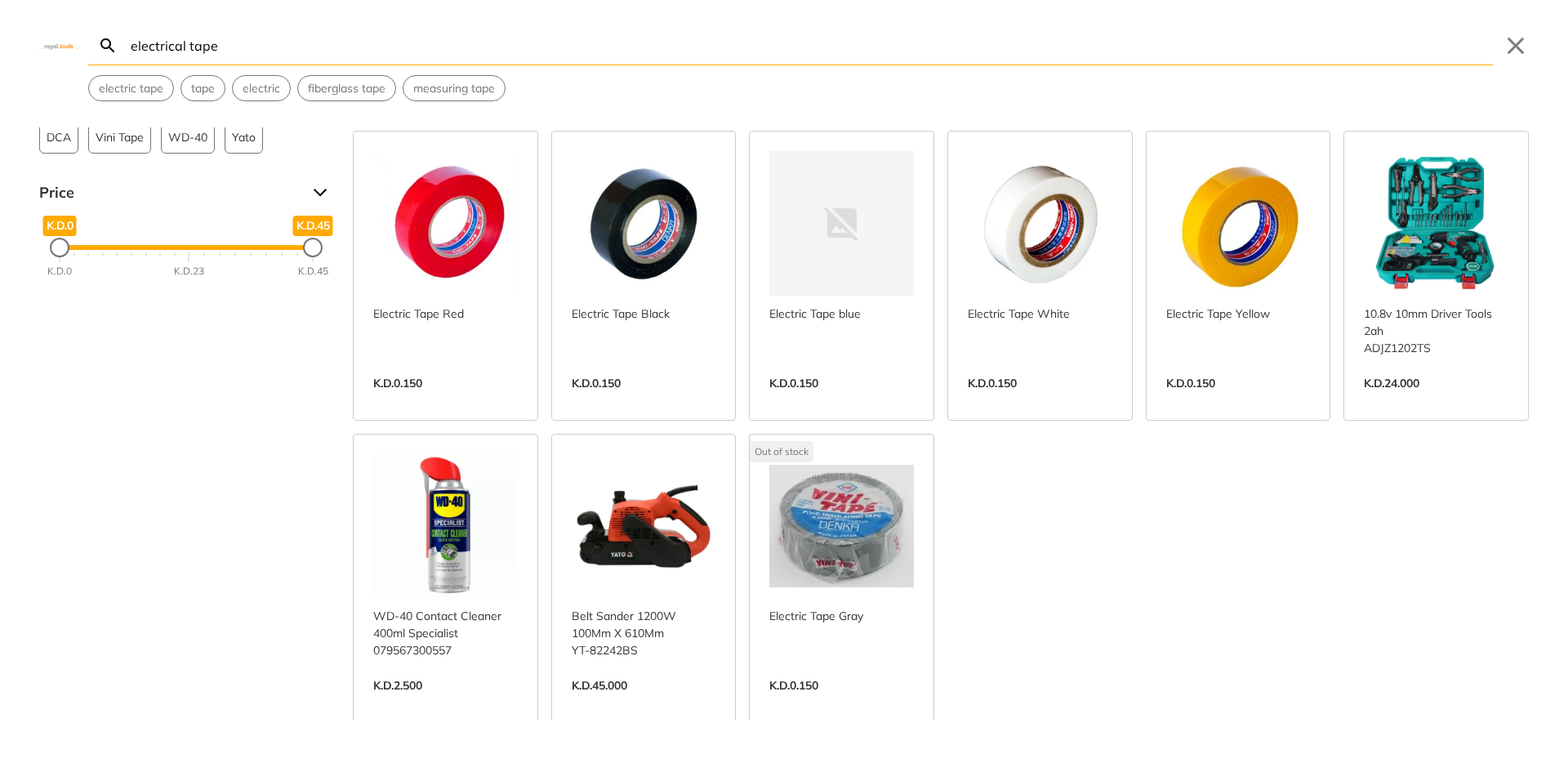
scroll to position [45, 0]
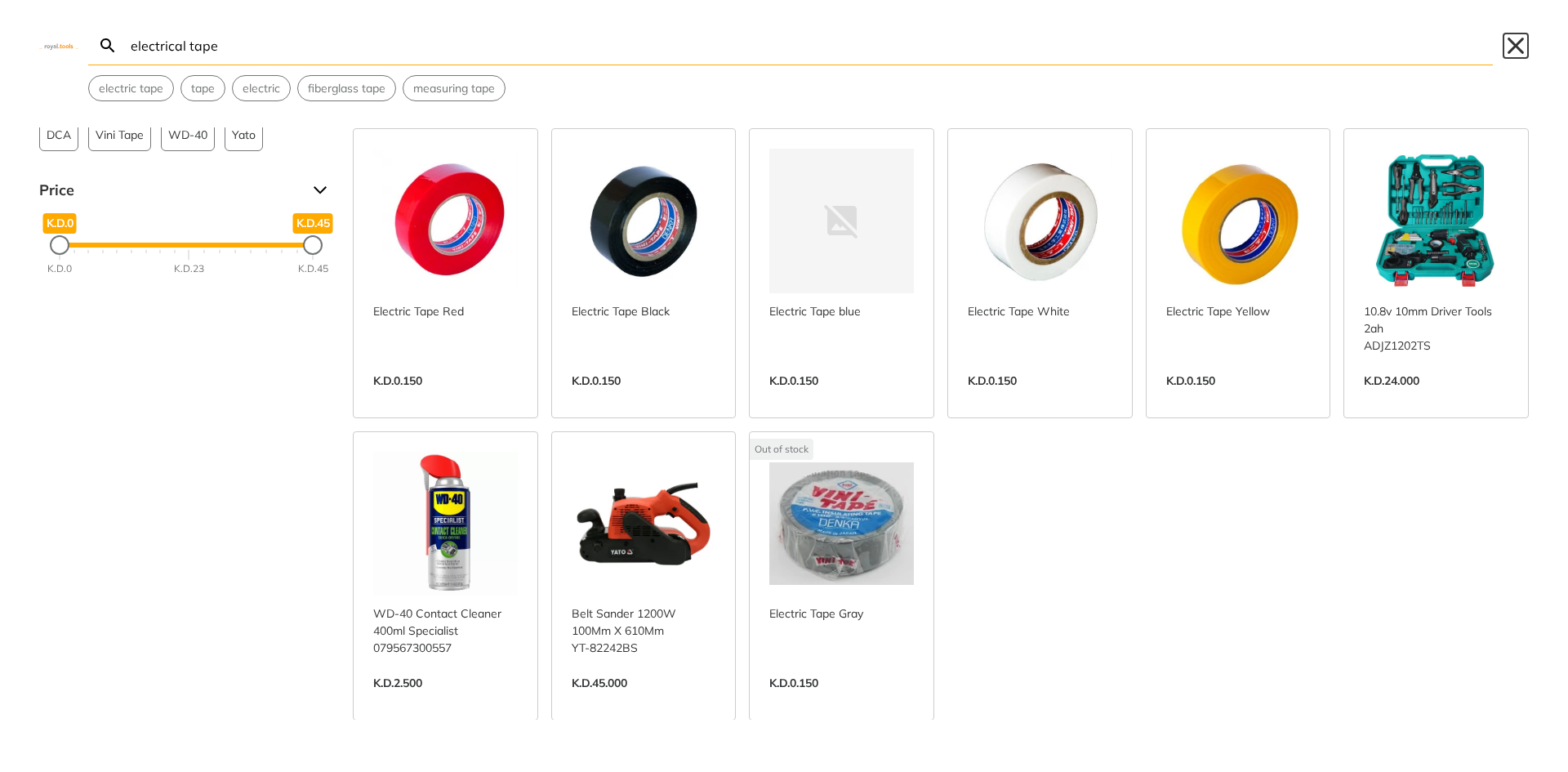
click at [1524, 42] on button "Close" at bounding box center [1516, 46] width 26 height 26
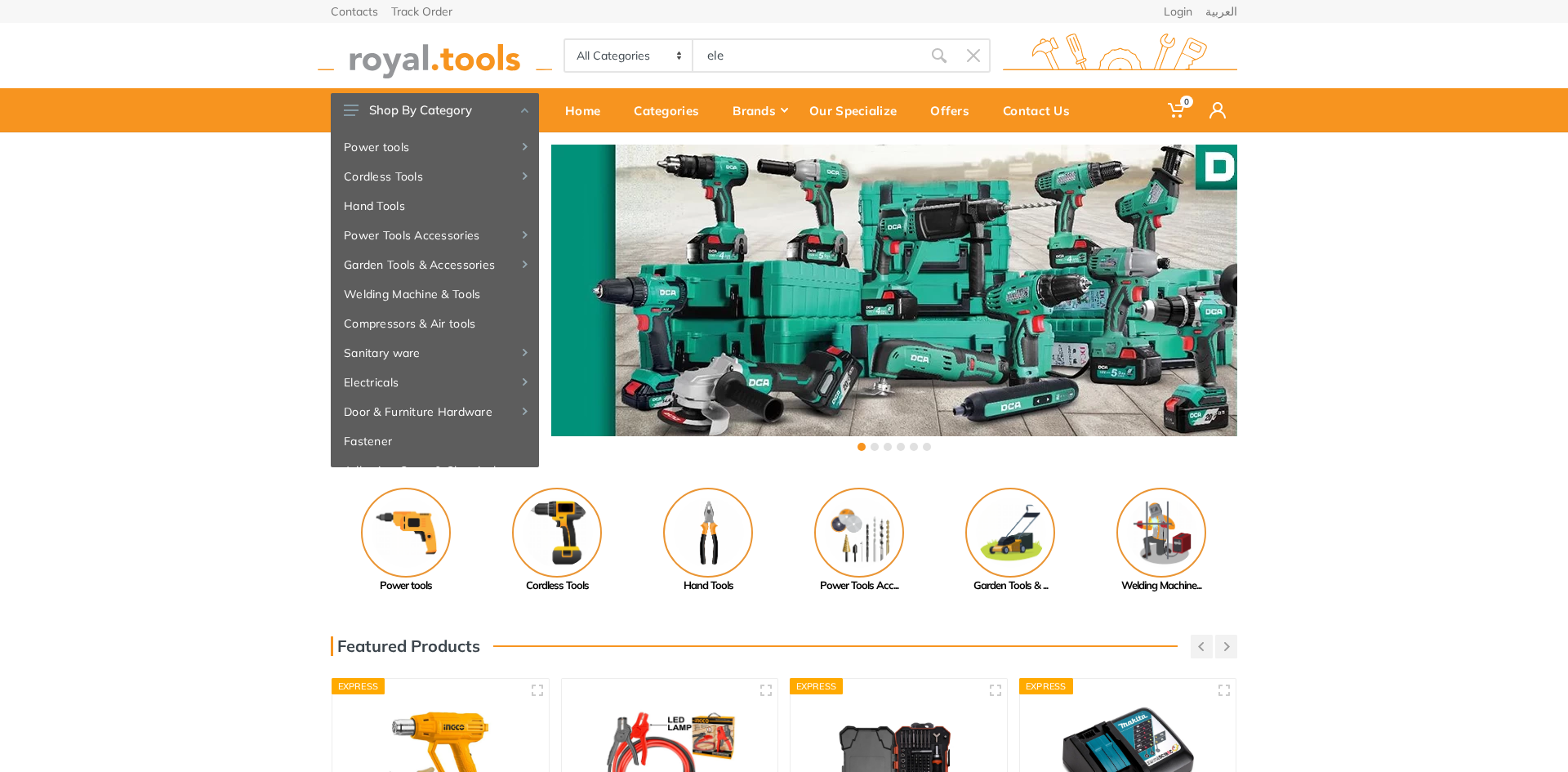
type input "ele"
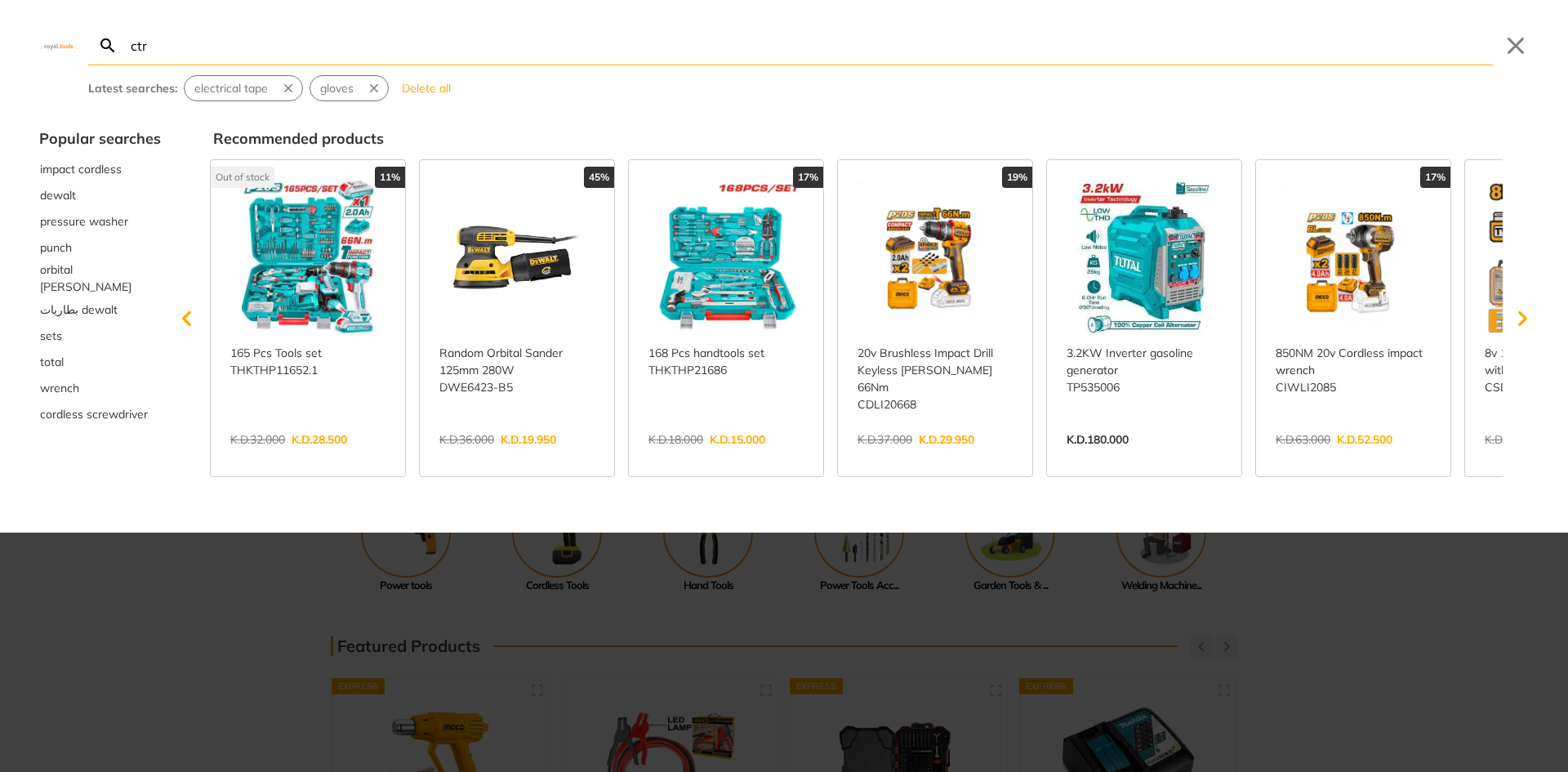
type input "ctri"
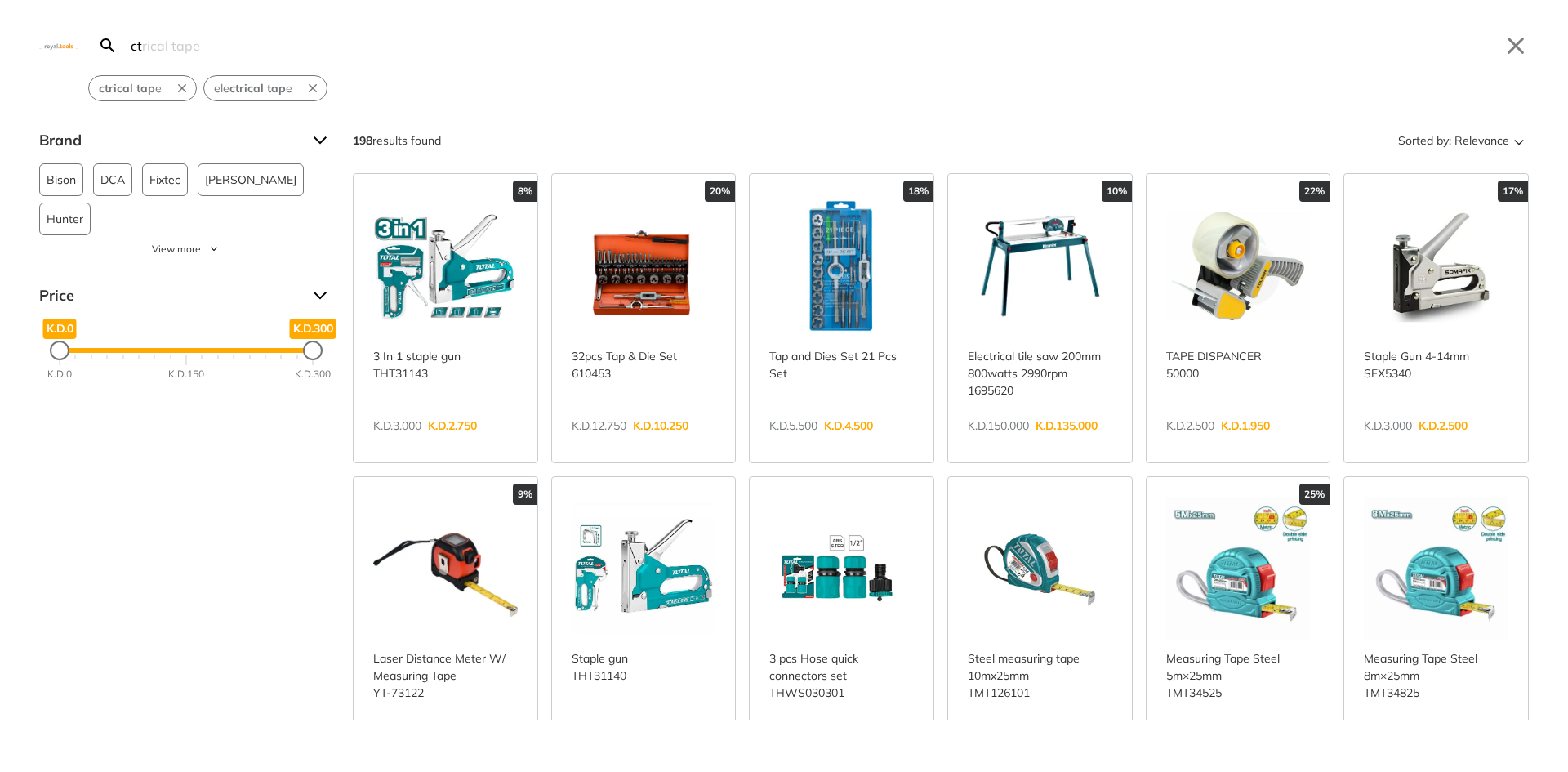
type input "c"
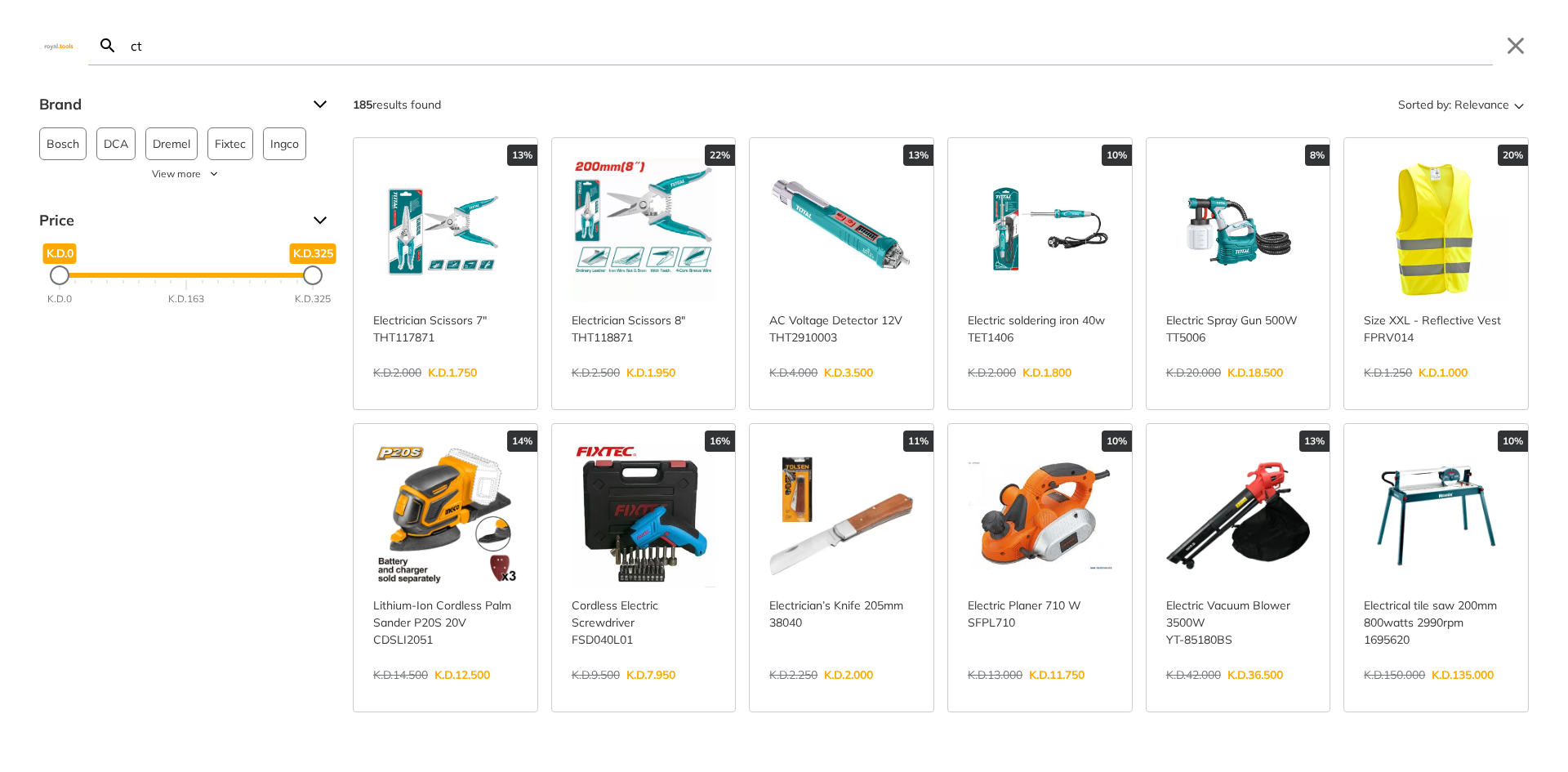
type input "c"
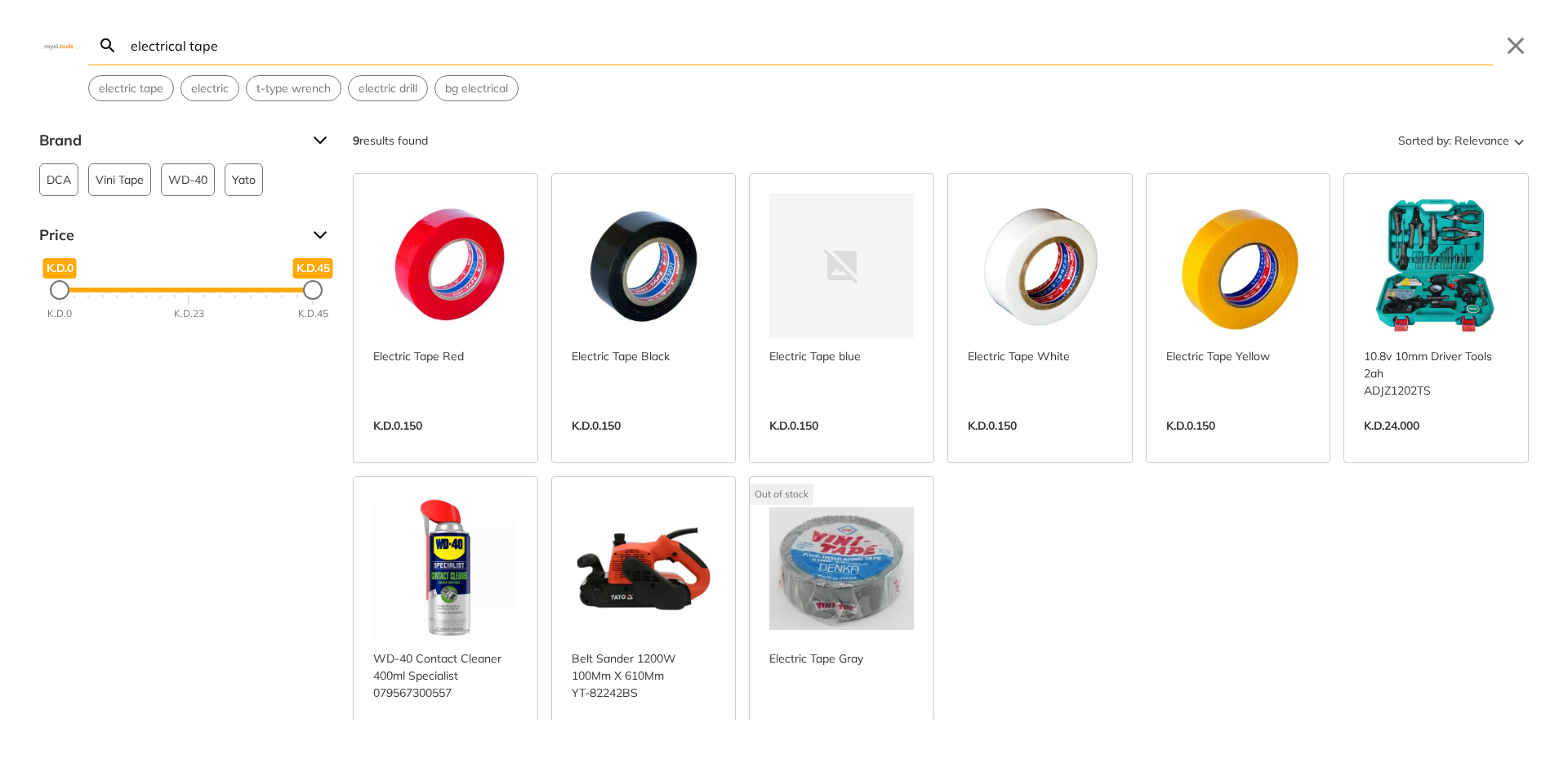
click at [303, 37] on input "electrical tape" at bounding box center [809, 45] width 1365 height 38
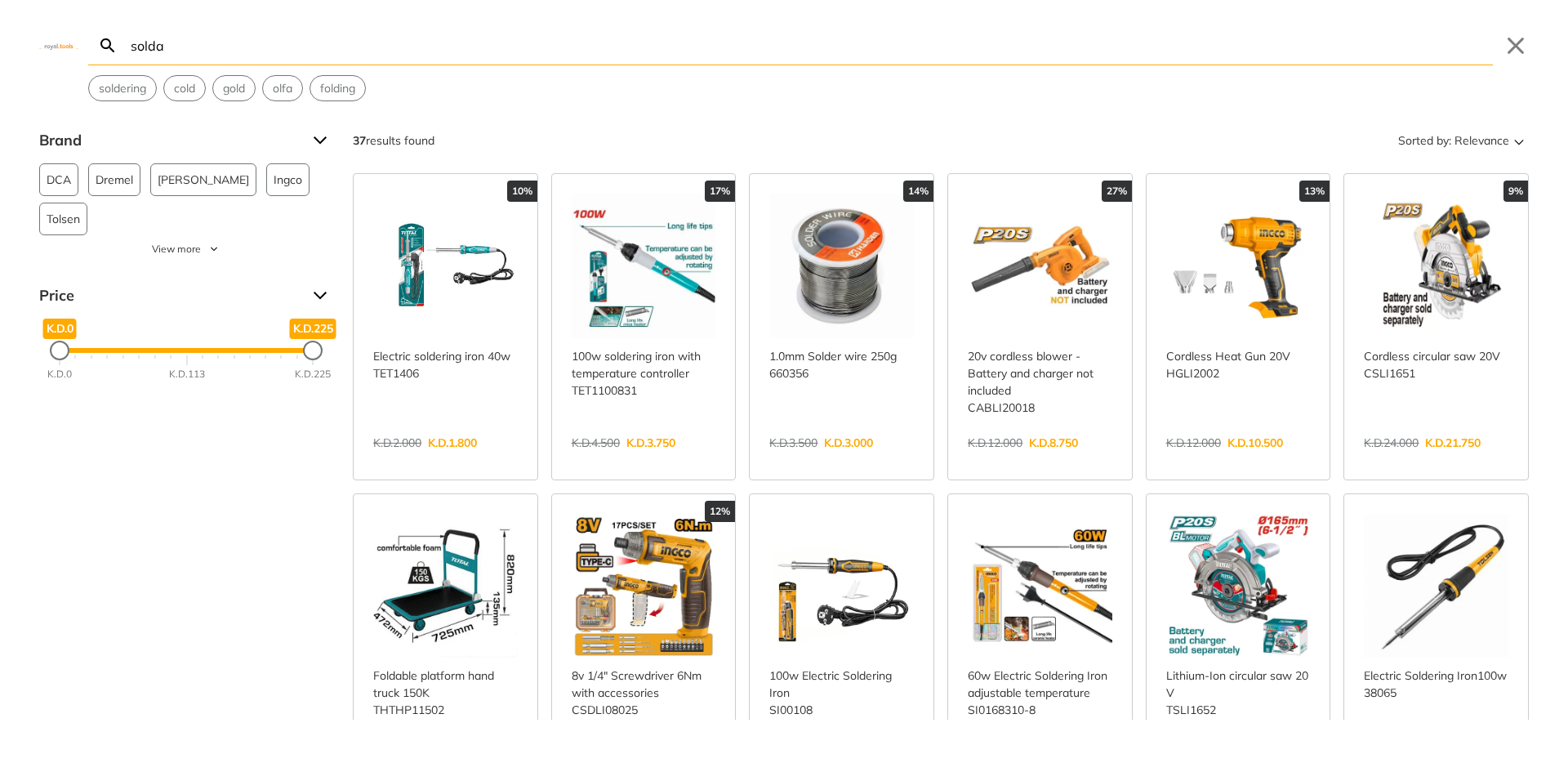
type input "solda"
click at [855, 460] on link "View more →" at bounding box center [841, 460] width 145 height 0
